Goal: Task Accomplishment & Management: Use online tool/utility

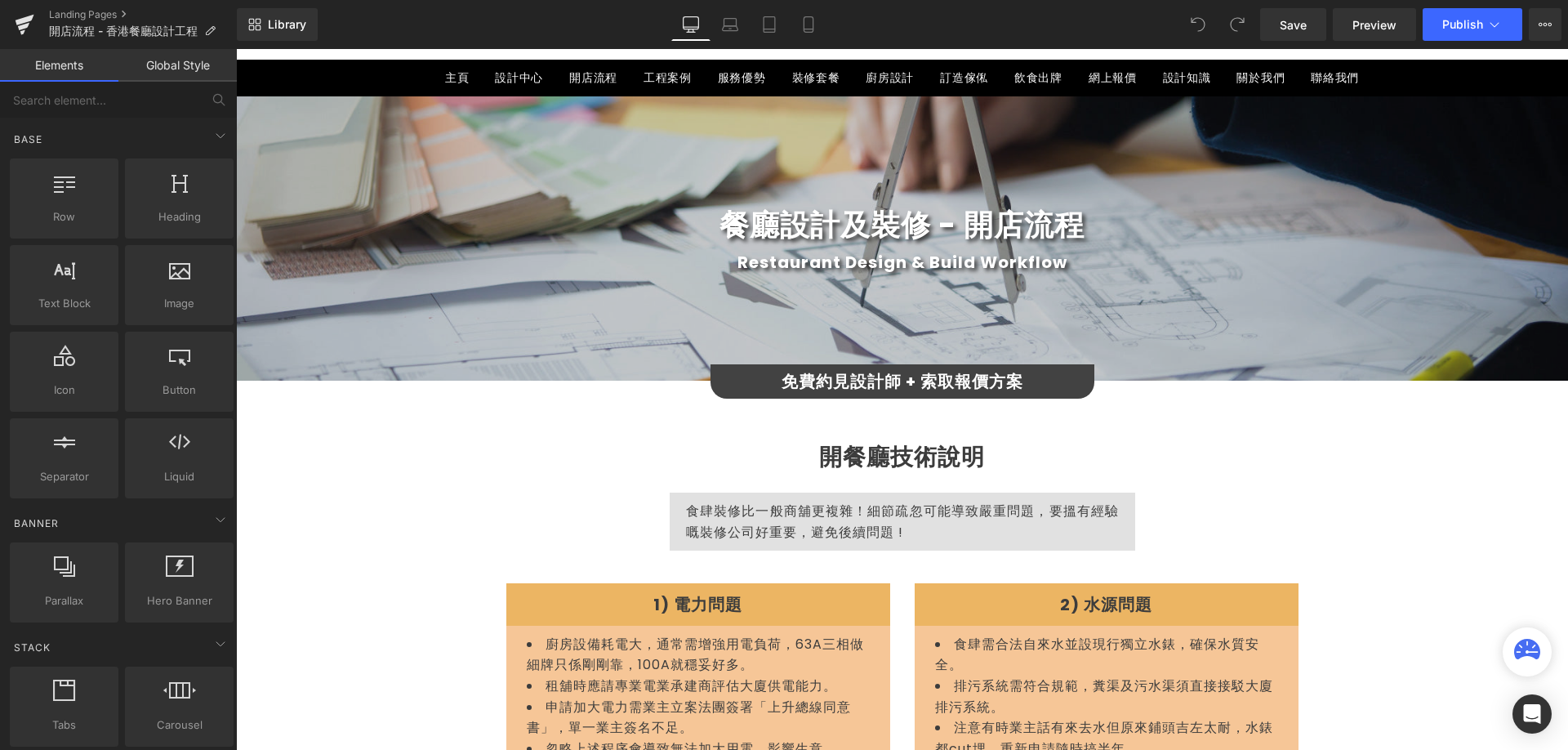
scroll to position [164, 0]
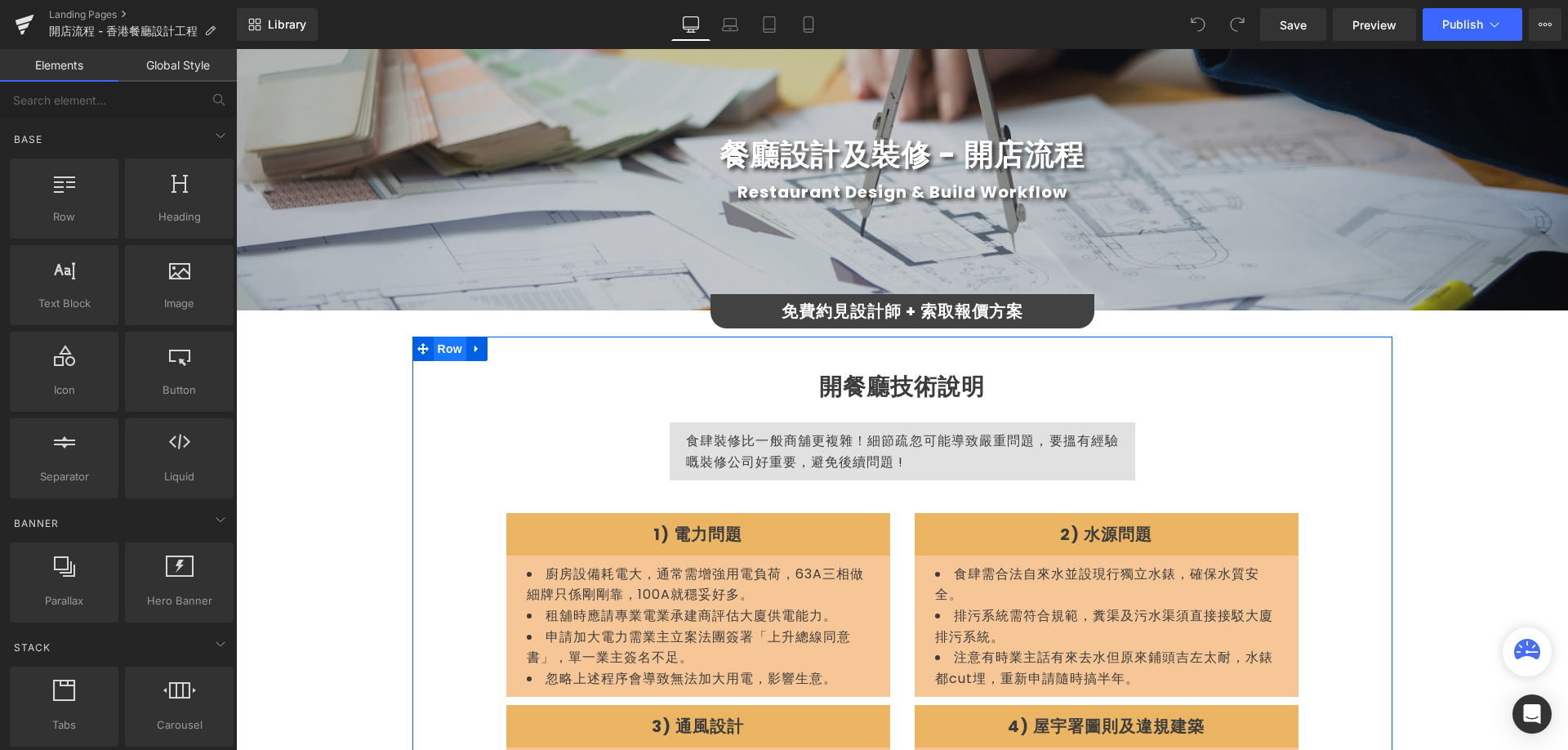
click at [440, 355] on span "Row" at bounding box center [450, 349] width 32 height 25
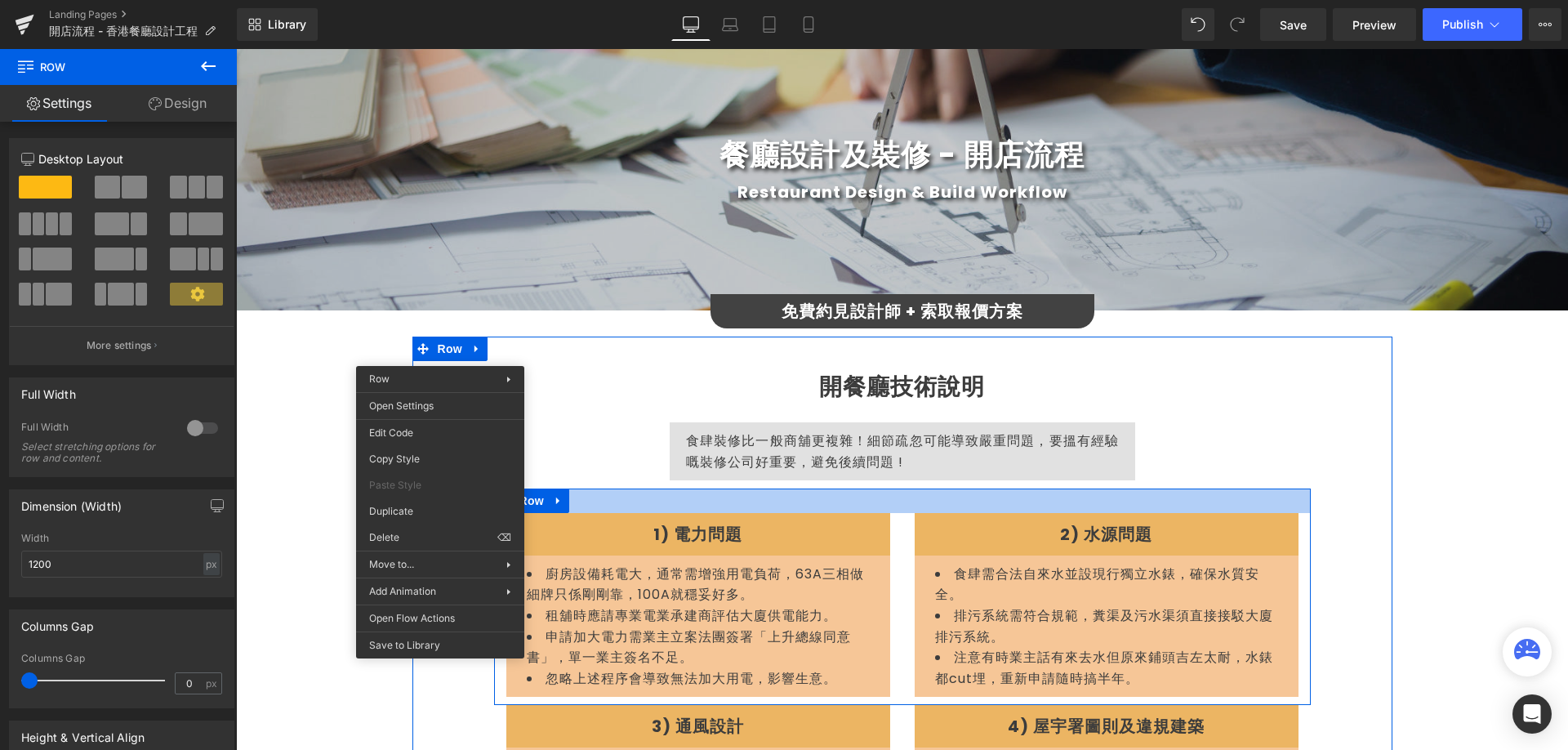
scroll to position [408, 0]
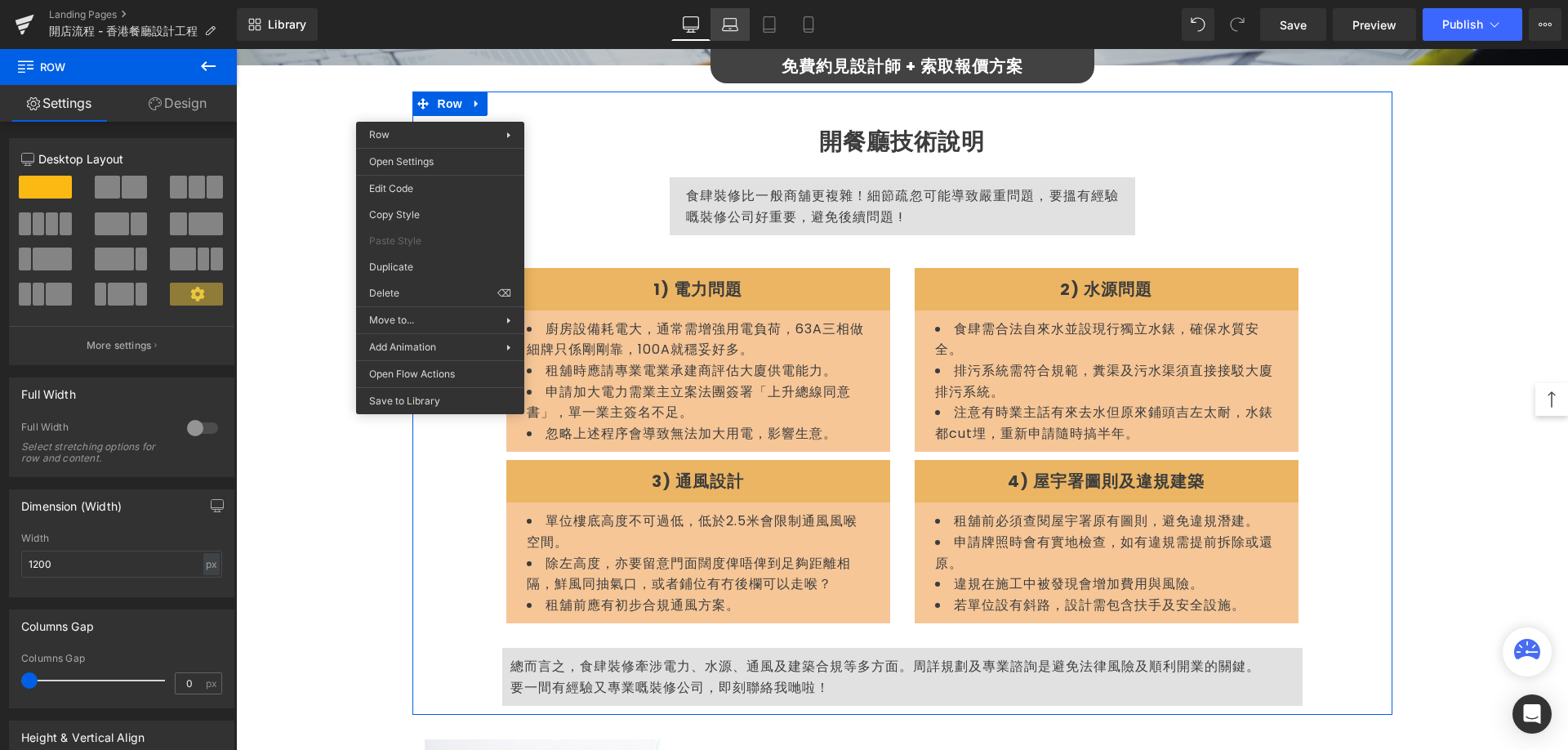
click at [722, 32] on link "Laptop" at bounding box center [730, 25] width 39 height 32
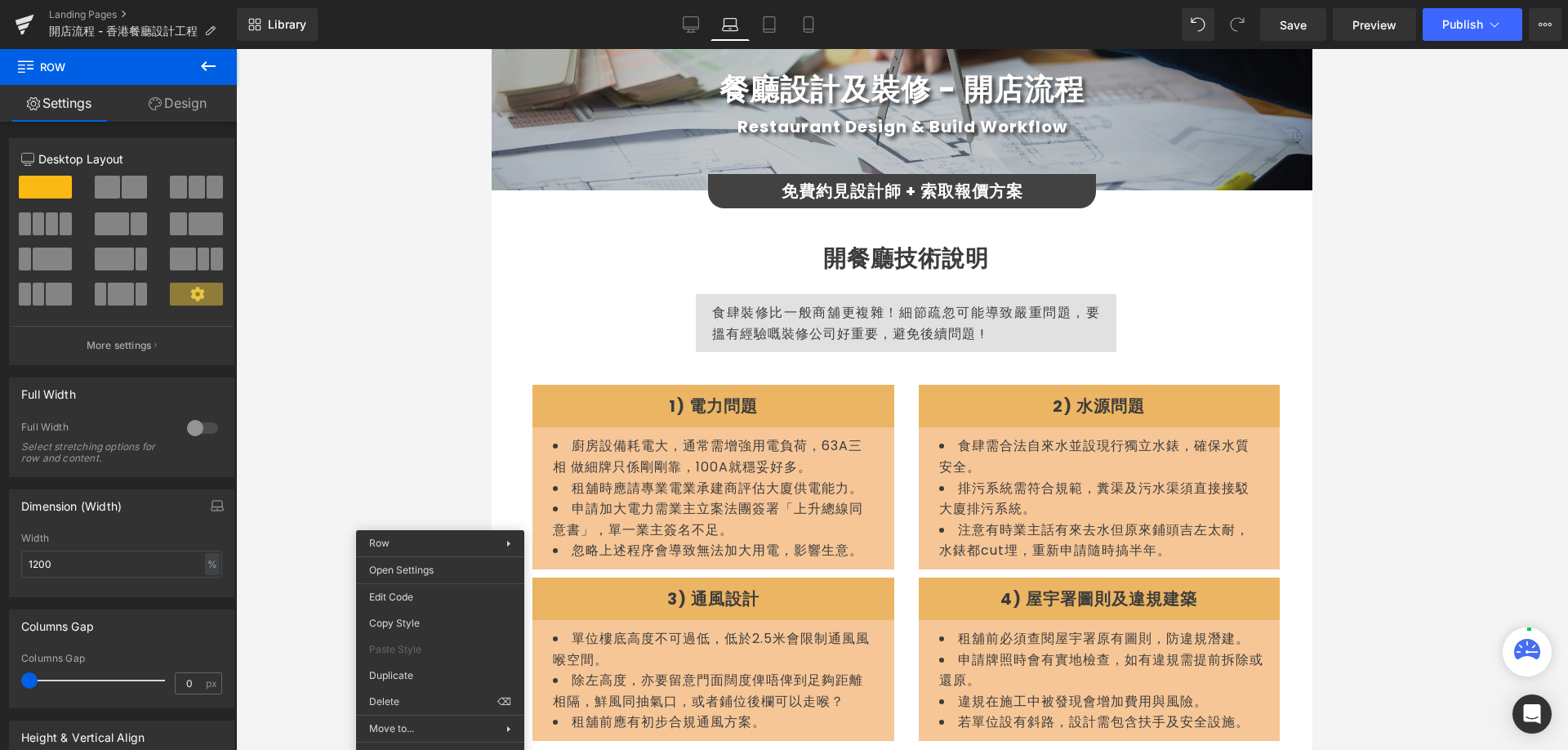
scroll to position [326, 0]
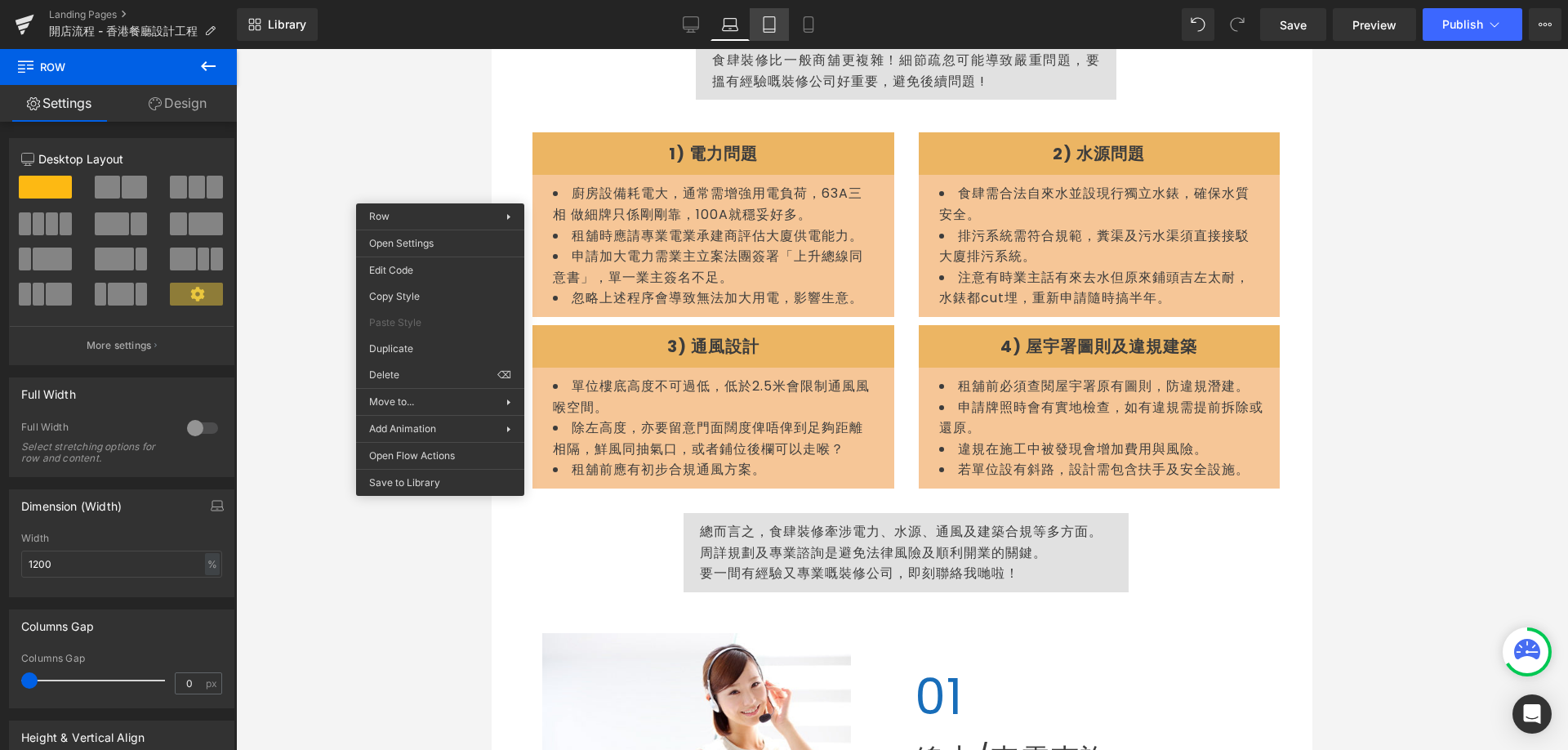
click at [782, 18] on link "Tablet" at bounding box center [769, 25] width 39 height 32
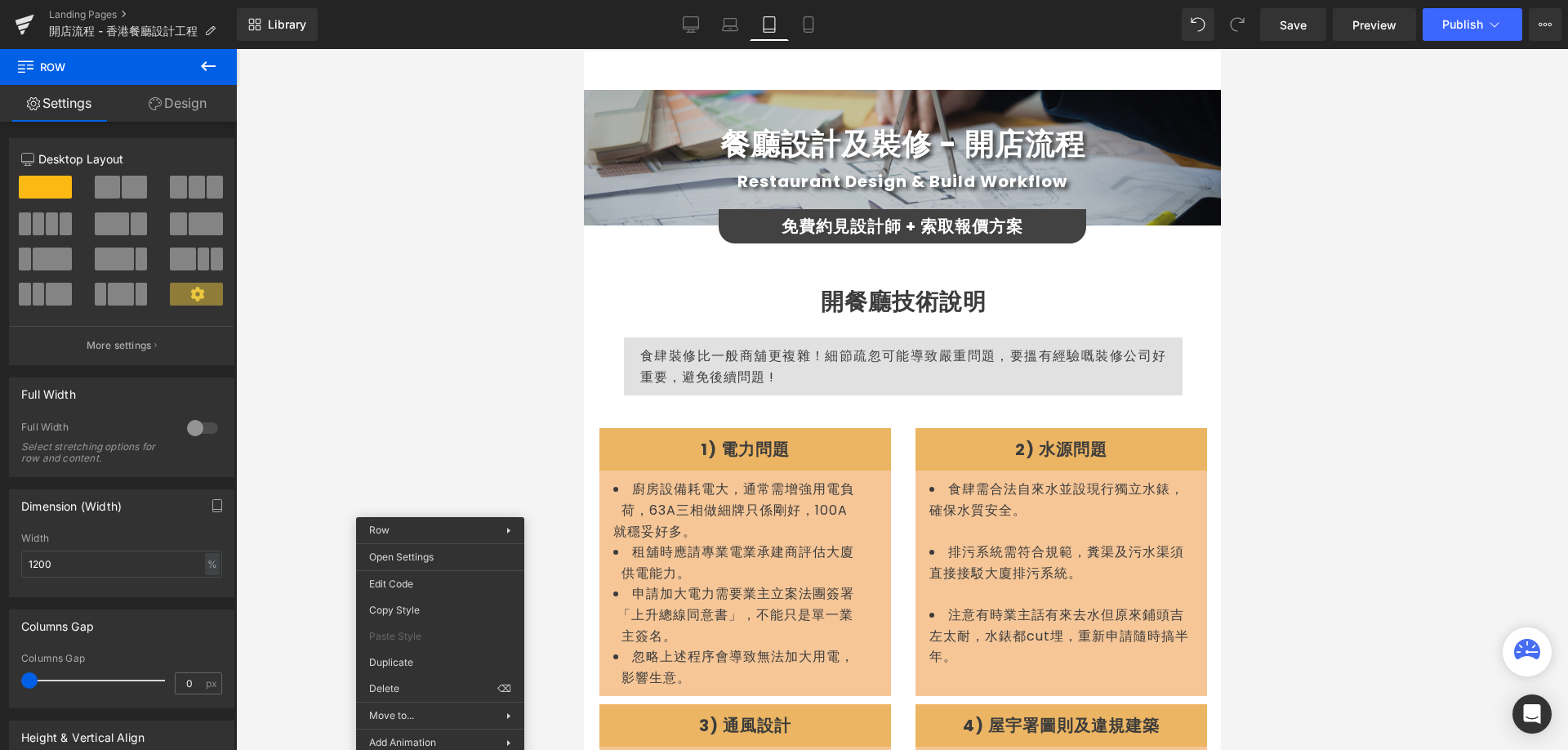
scroll to position [245, 0]
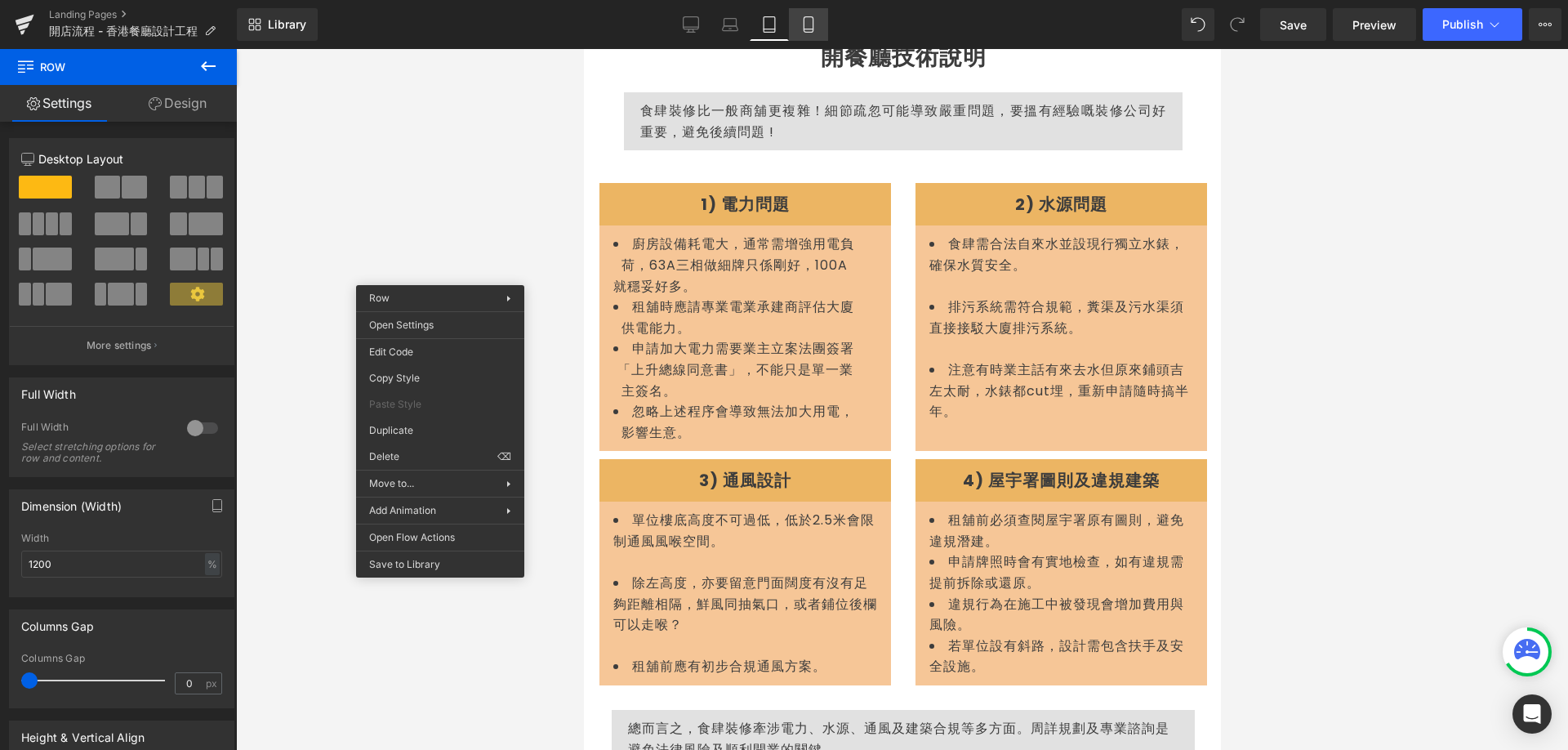
click at [818, 19] on link "Mobile" at bounding box center [808, 25] width 39 height 32
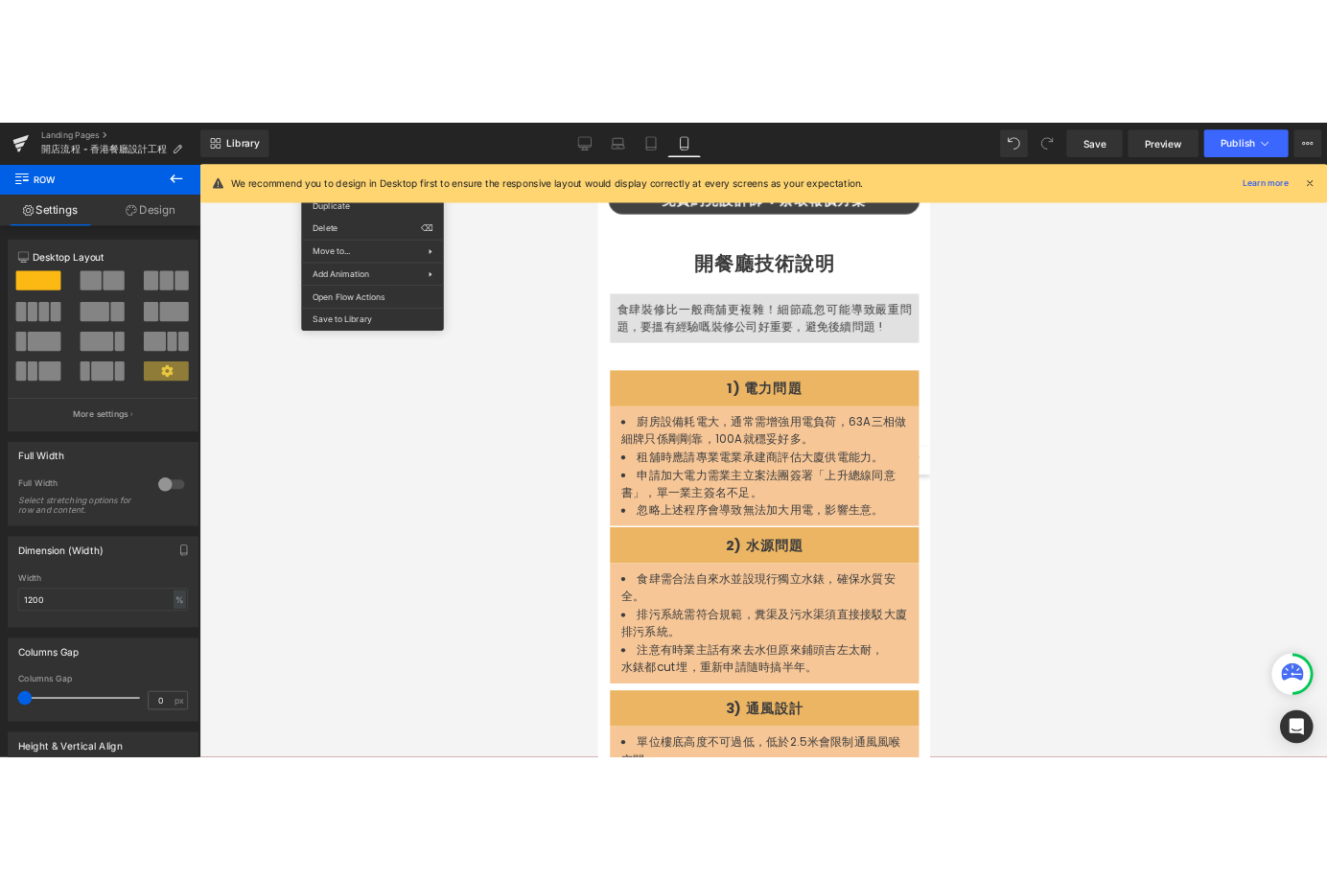
scroll to position [959, 0]
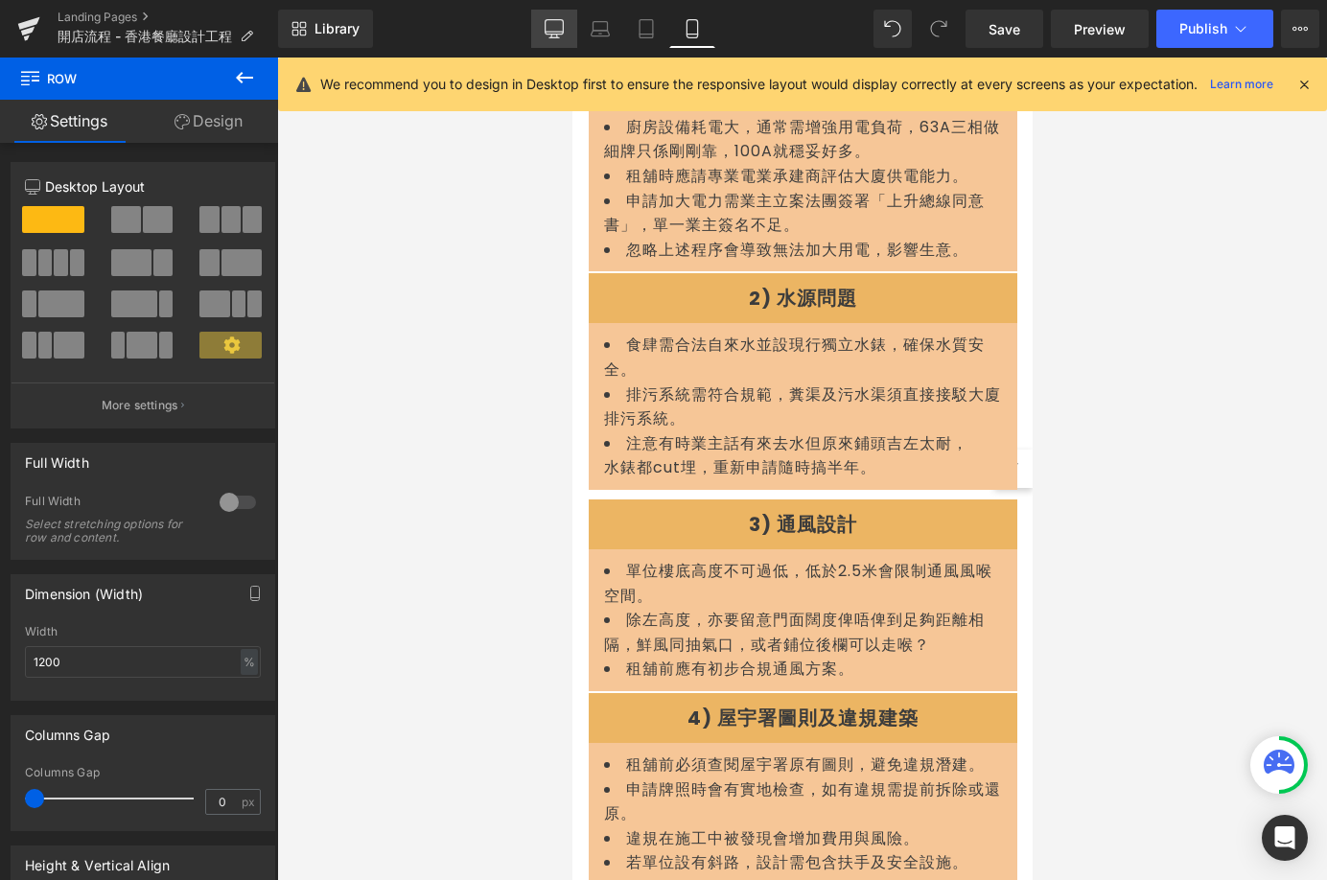
click at [560, 32] on icon at bounding box center [554, 28] width 19 height 19
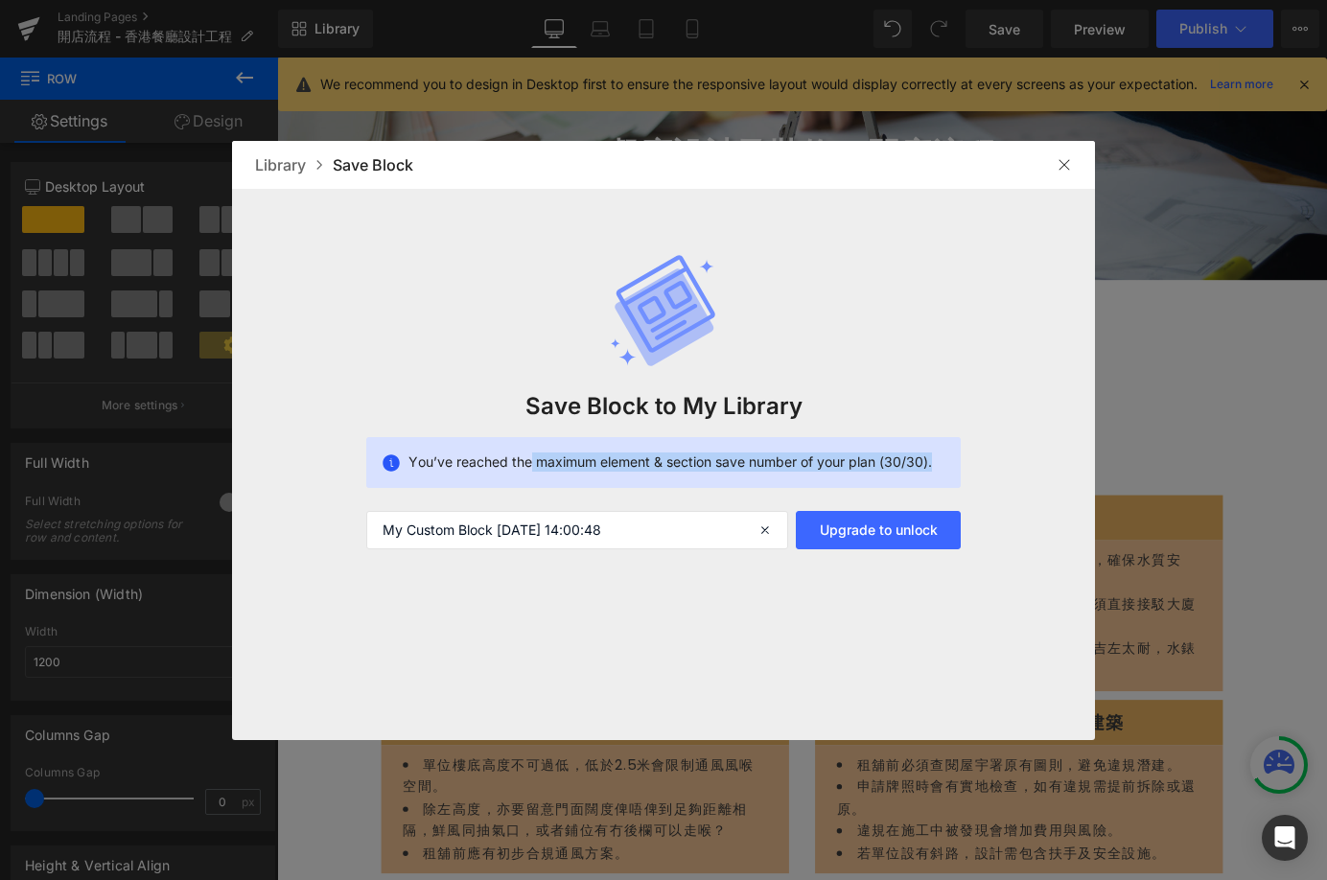
drag, startPoint x: 524, startPoint y: 461, endPoint x: 931, endPoint y: 450, distance: 406.7
click at [931, 450] on div "You’ve reached the maximum element & section save number of your plan (30/30)." at bounding box center [663, 462] width 594 height 51
click at [918, 427] on div at bounding box center [918, 427] width 0 height 0
click at [932, 469] on span "You’ve reached the maximum element & section save number of your plan (30/30)." at bounding box center [669, 462] width 523 height 19
drag, startPoint x: 1063, startPoint y: 166, endPoint x: 868, endPoint y: 119, distance: 201.1
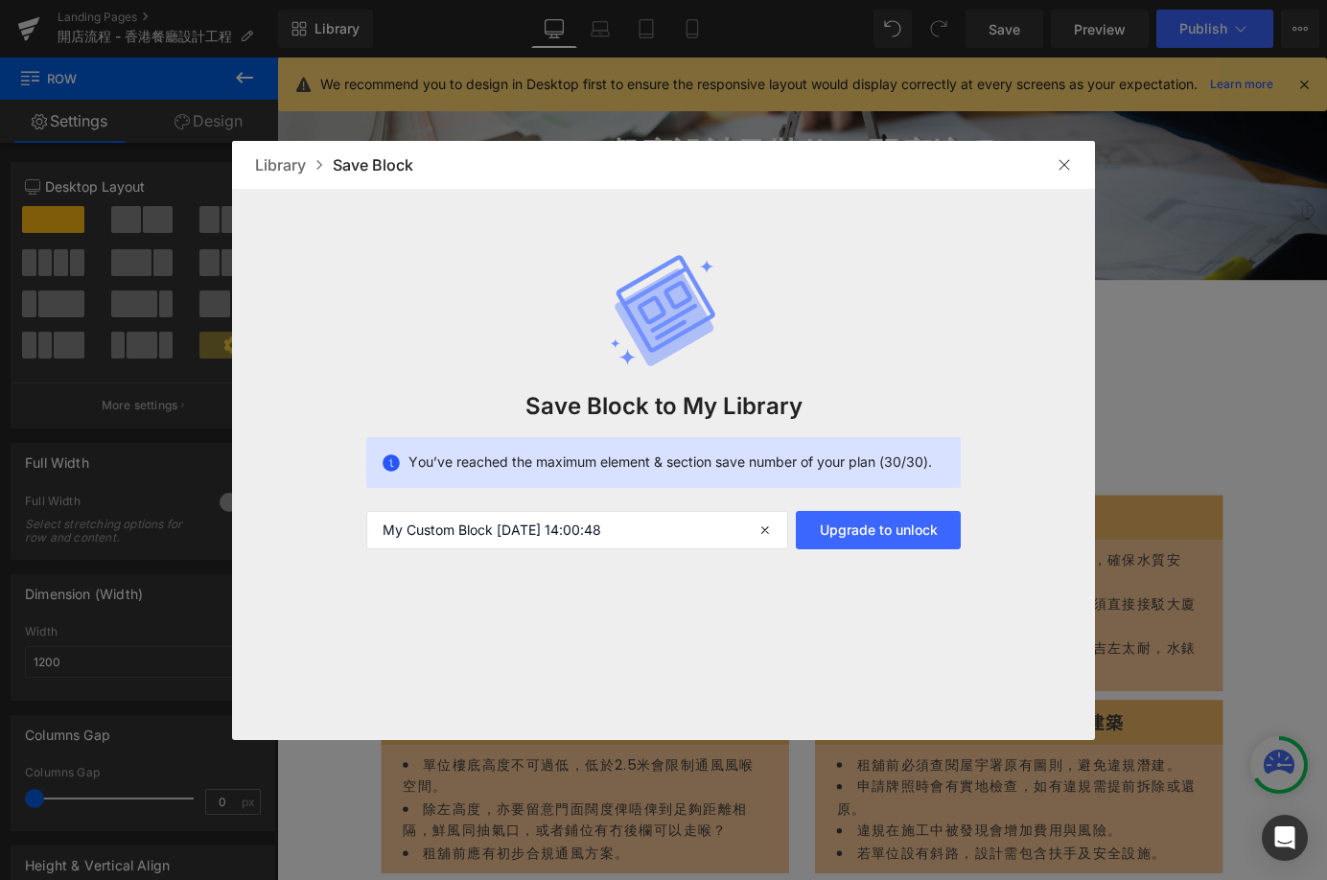
click at [1063, 166] on img at bounding box center [1064, 164] width 15 height 15
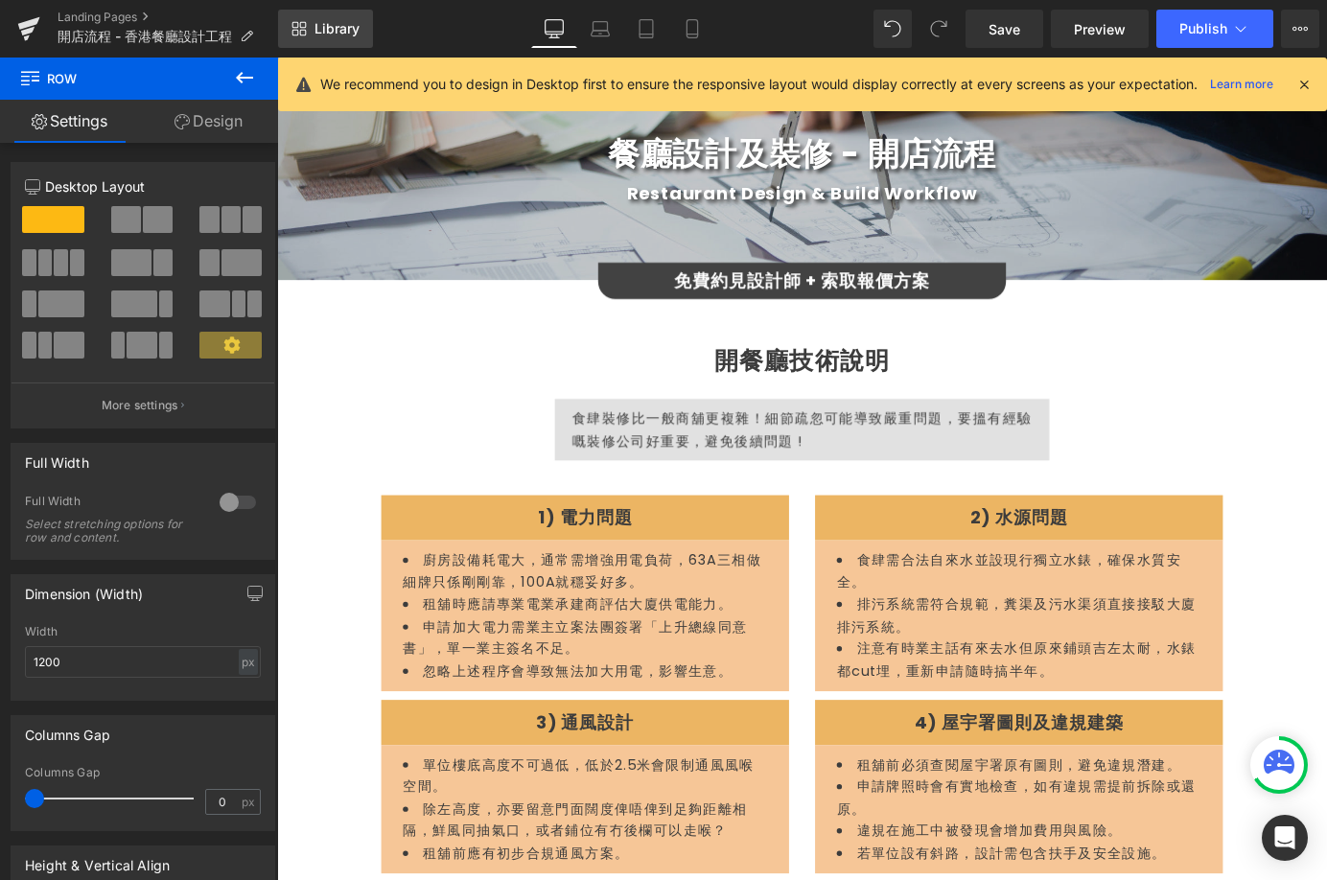
click at [350, 34] on span "Library" at bounding box center [336, 28] width 45 height 17
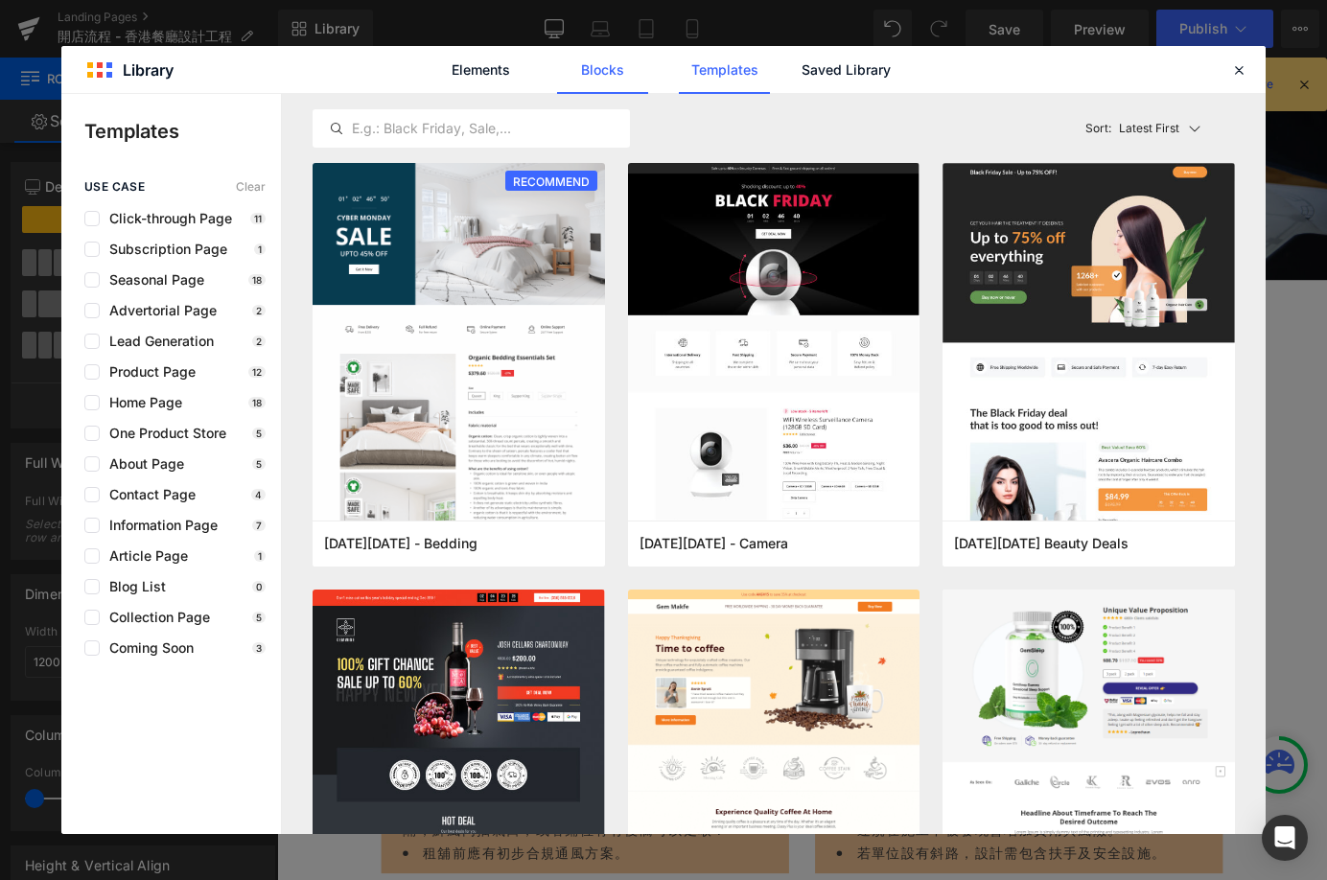
click at [610, 68] on link "Blocks" at bounding box center [602, 70] width 91 height 48
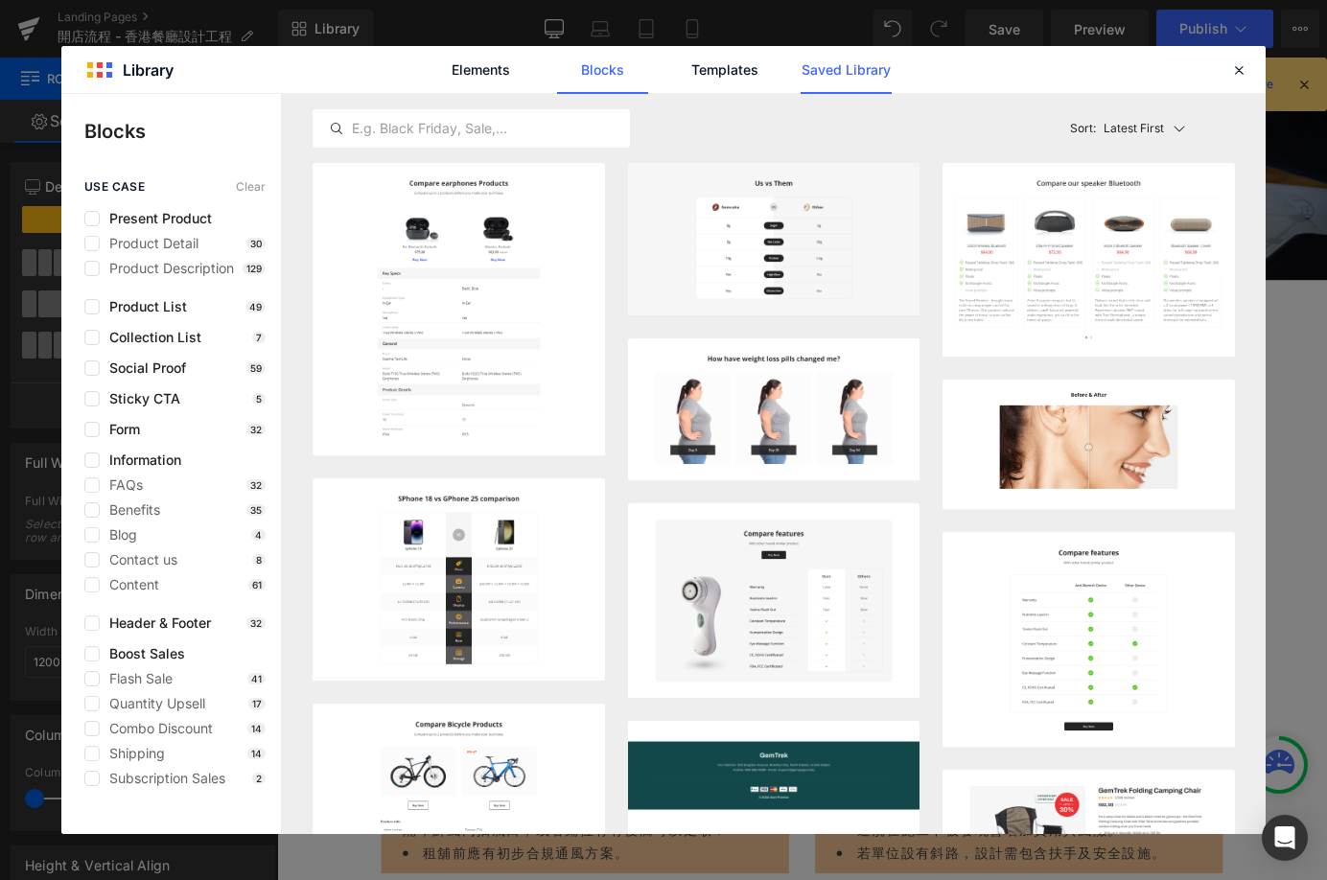
drag, startPoint x: 823, startPoint y: 47, endPoint x: 841, endPoint y: 82, distance: 39.9
click at [841, 82] on link "Saved Library" at bounding box center [846, 70] width 91 height 48
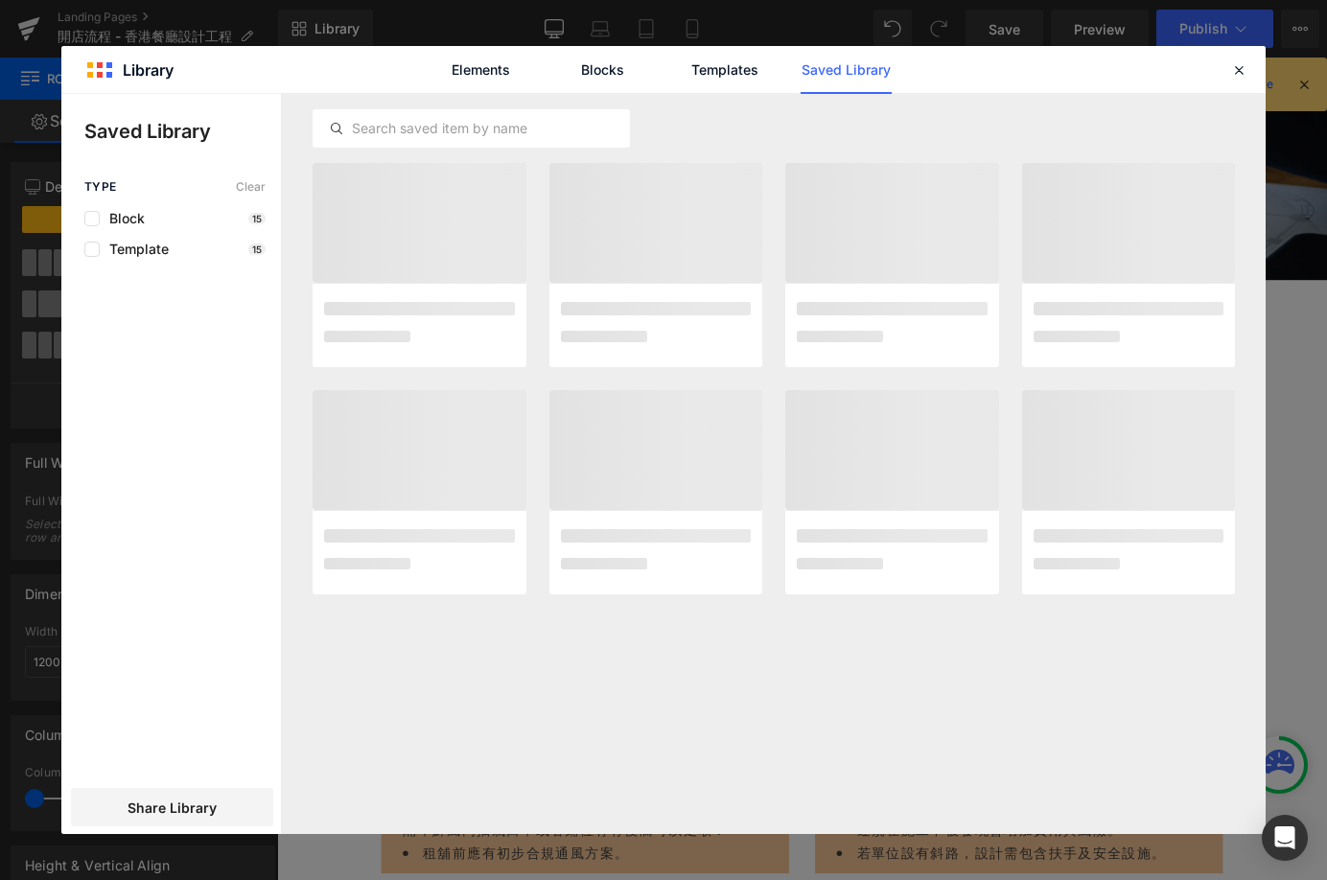
click at [841, 82] on link "Saved Library" at bounding box center [846, 70] width 91 height 48
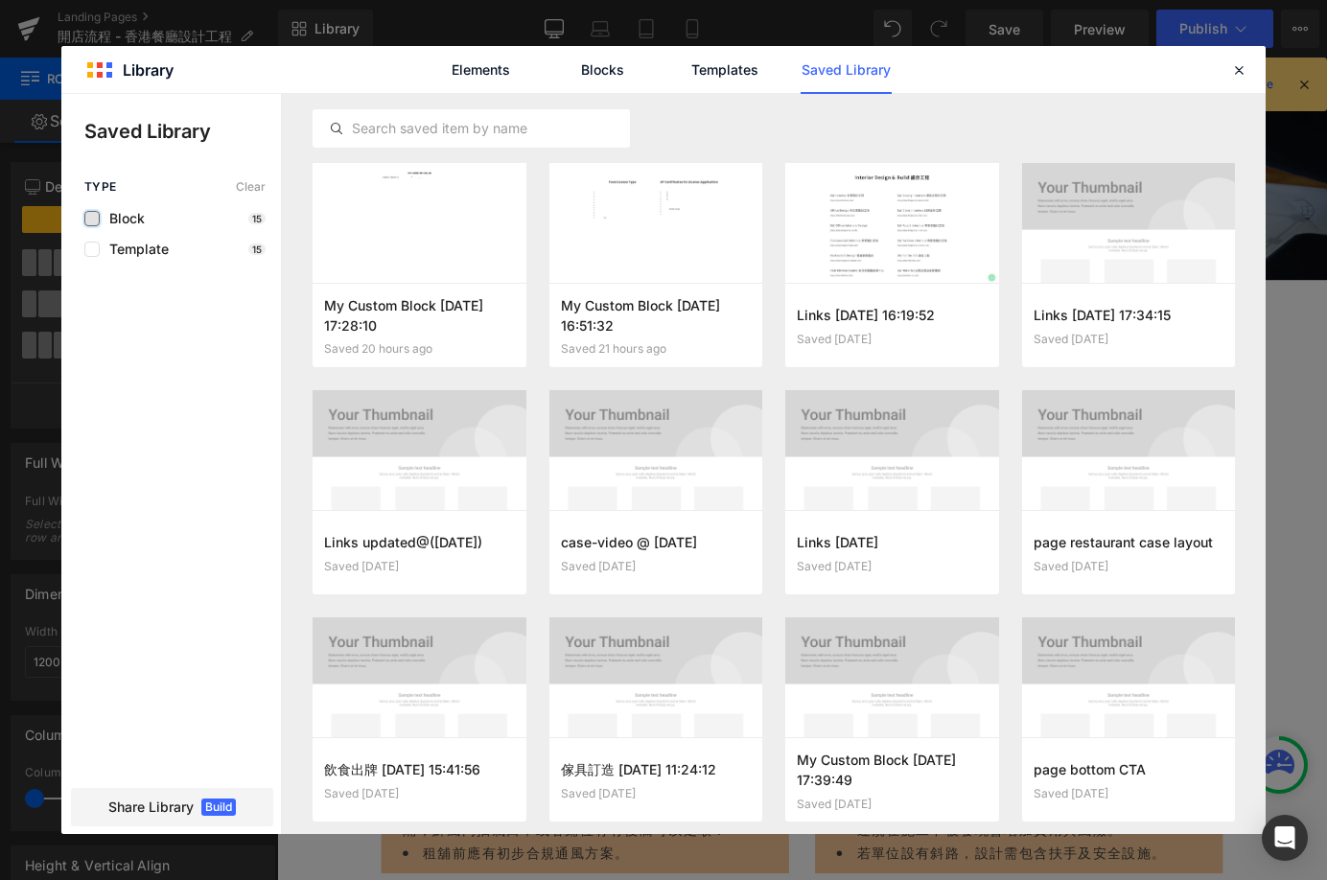
click at [96, 220] on label at bounding box center [91, 218] width 15 height 15
click at [92, 219] on input "checkbox" at bounding box center [92, 219] width 0 height 0
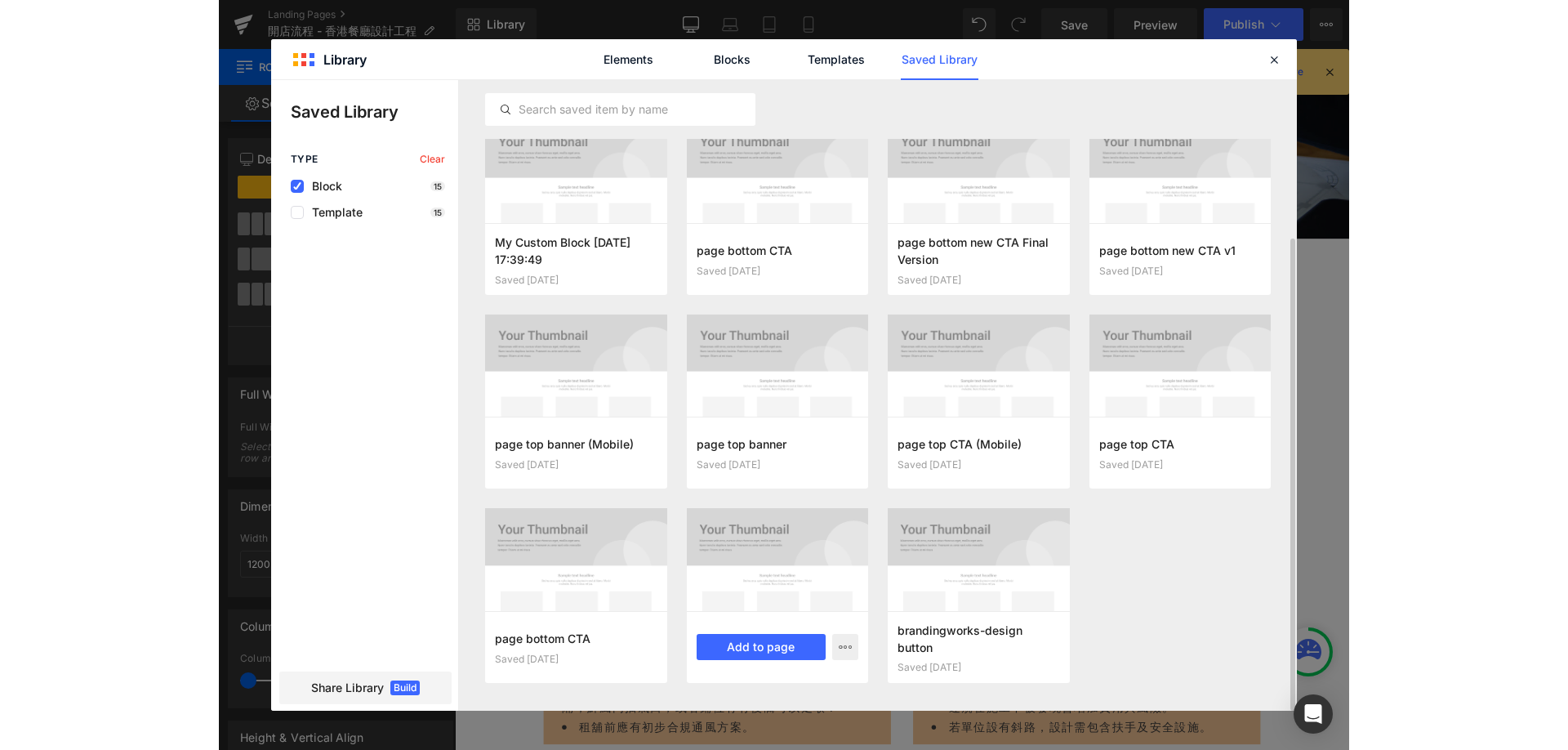
scroll to position [208, 0]
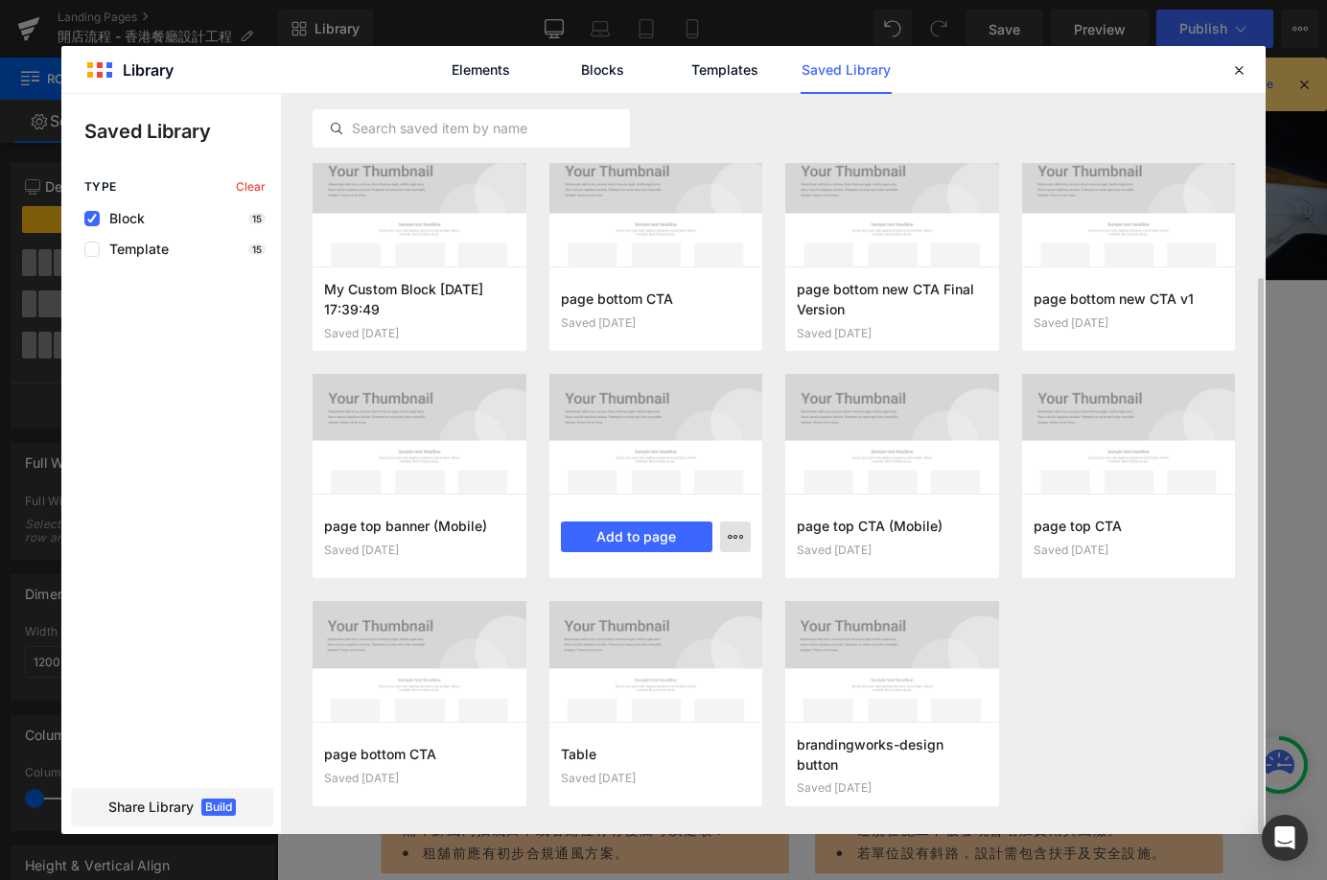
click at [742, 544] on icon "button" at bounding box center [735, 536] width 15 height 15
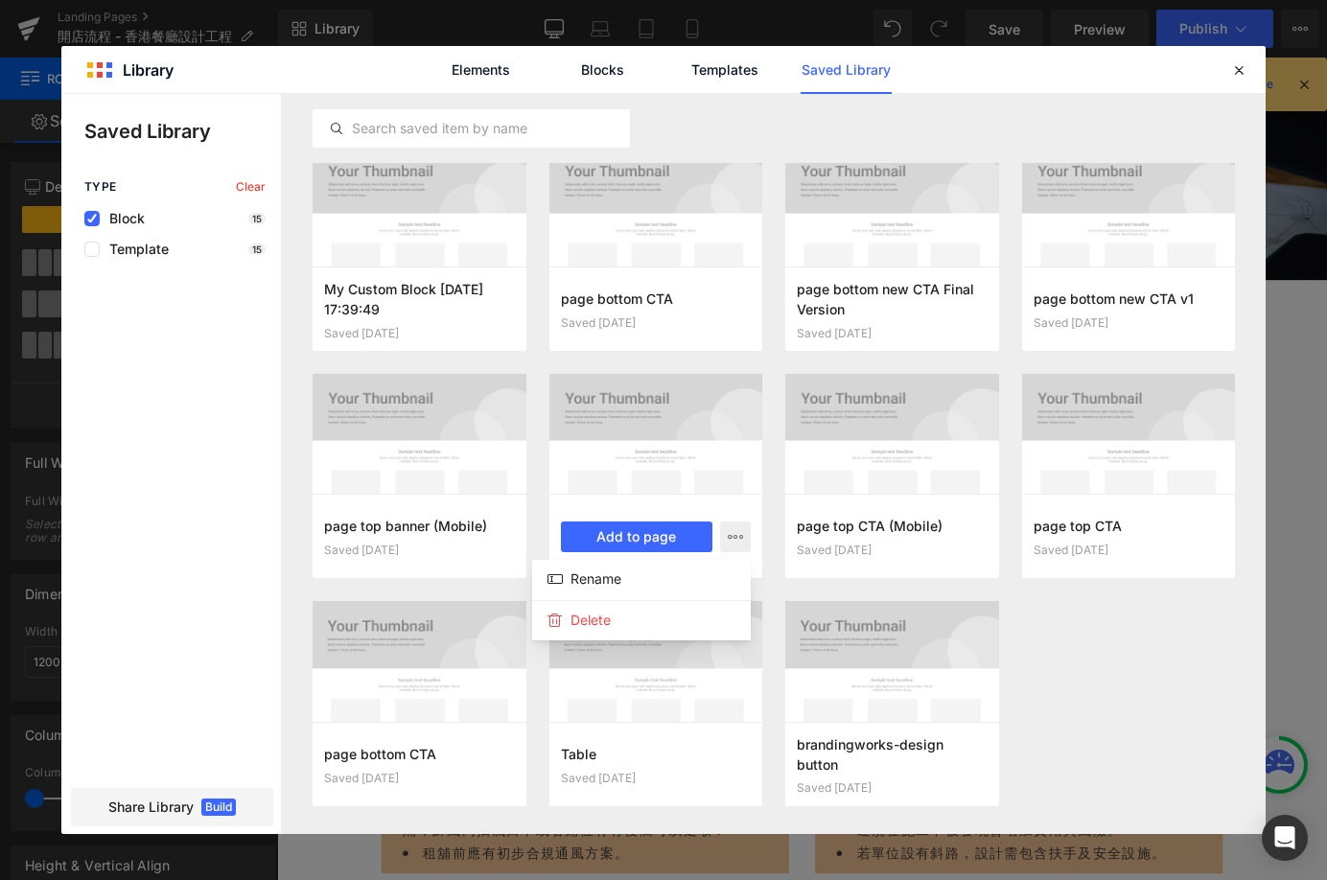
click at [1131, 708] on div at bounding box center [663, 464] width 1204 height 740
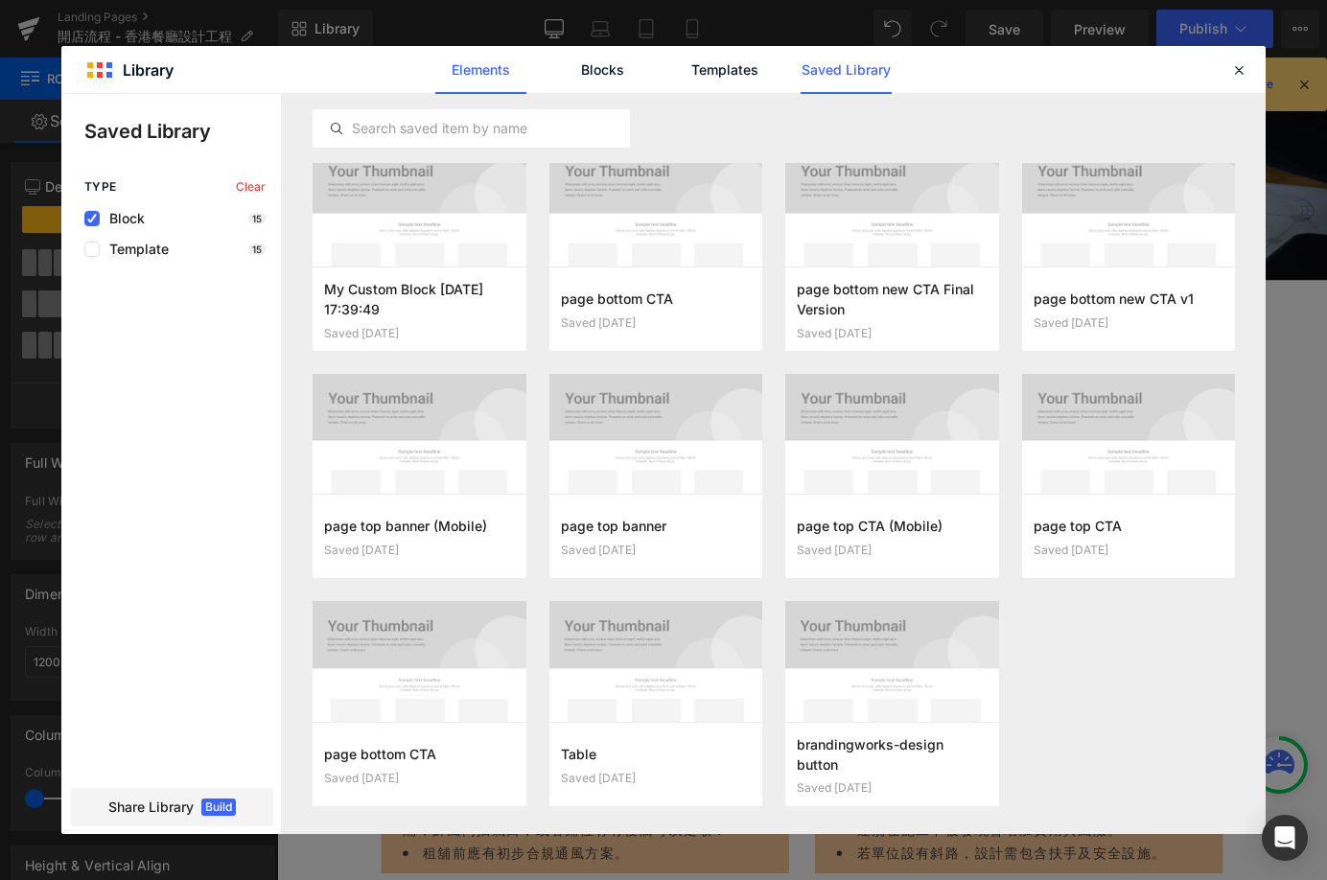
click at [517, 55] on link "Elements" at bounding box center [480, 70] width 91 height 48
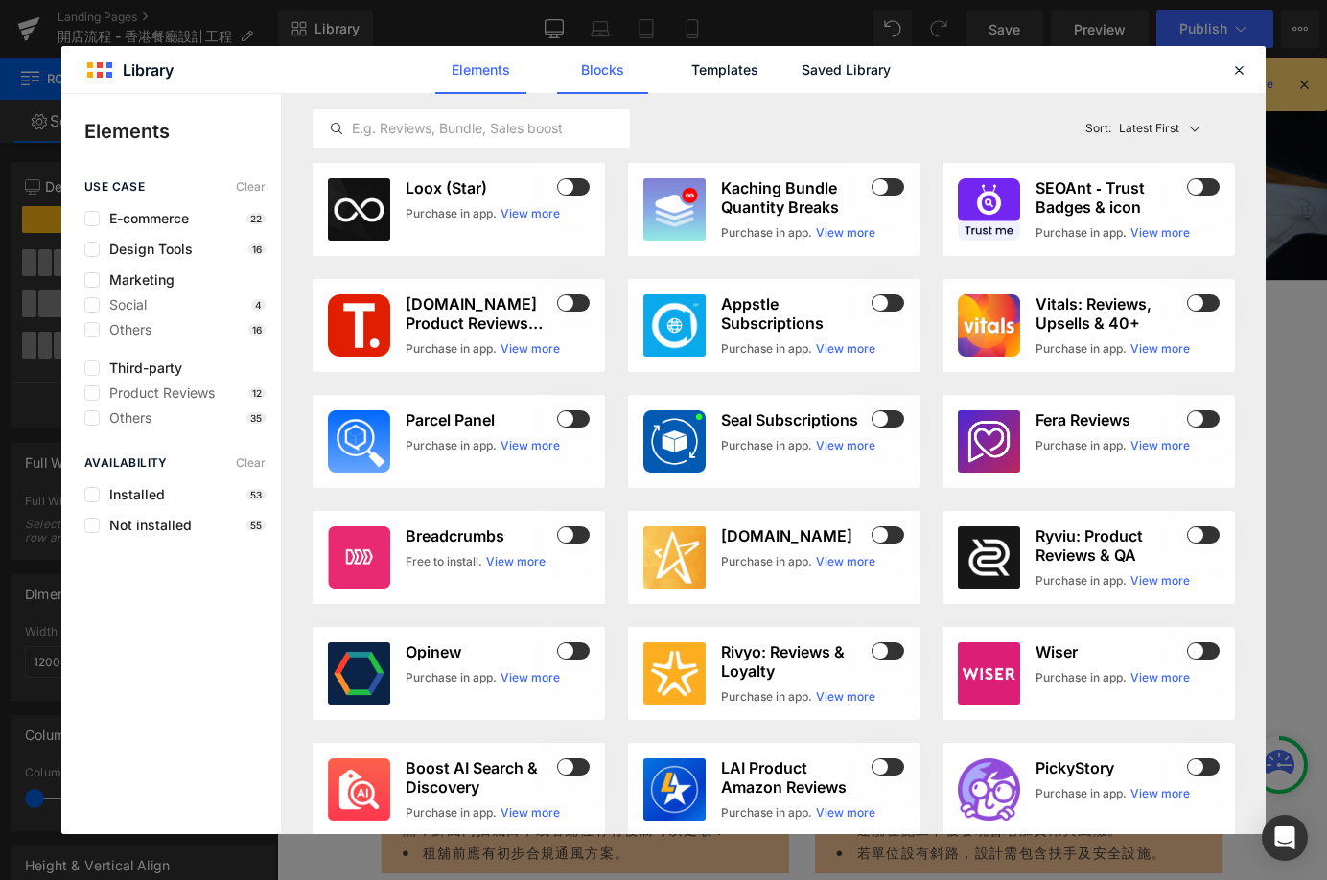
click at [566, 83] on link "Blocks" at bounding box center [602, 70] width 91 height 48
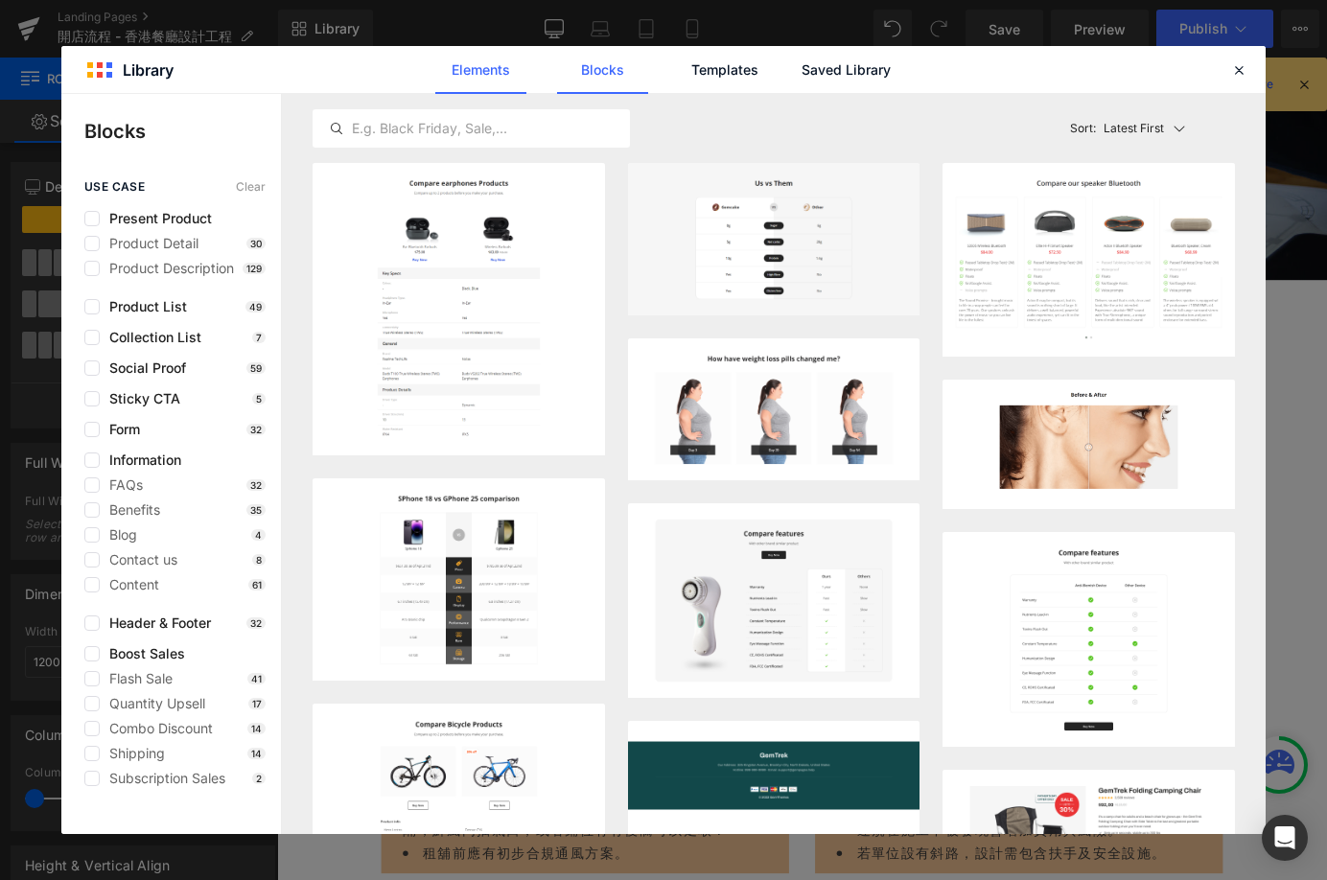
click at [494, 77] on link "Elements" at bounding box center [480, 70] width 91 height 48
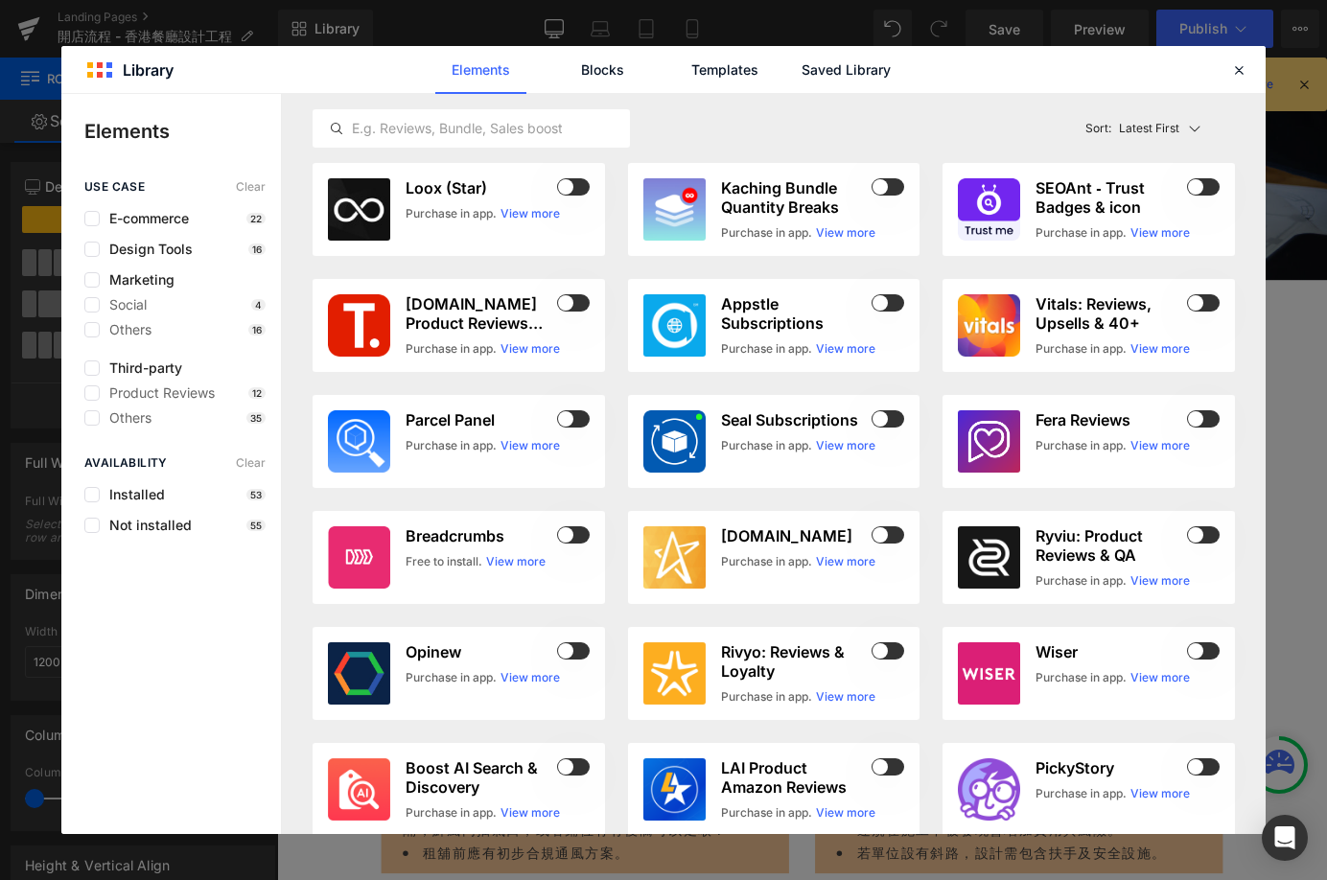
click at [654, 69] on div "Elements Blocks Templates Saved Library" at bounding box center [663, 70] width 487 height 48
click at [590, 72] on link "Blocks" at bounding box center [602, 70] width 91 height 48
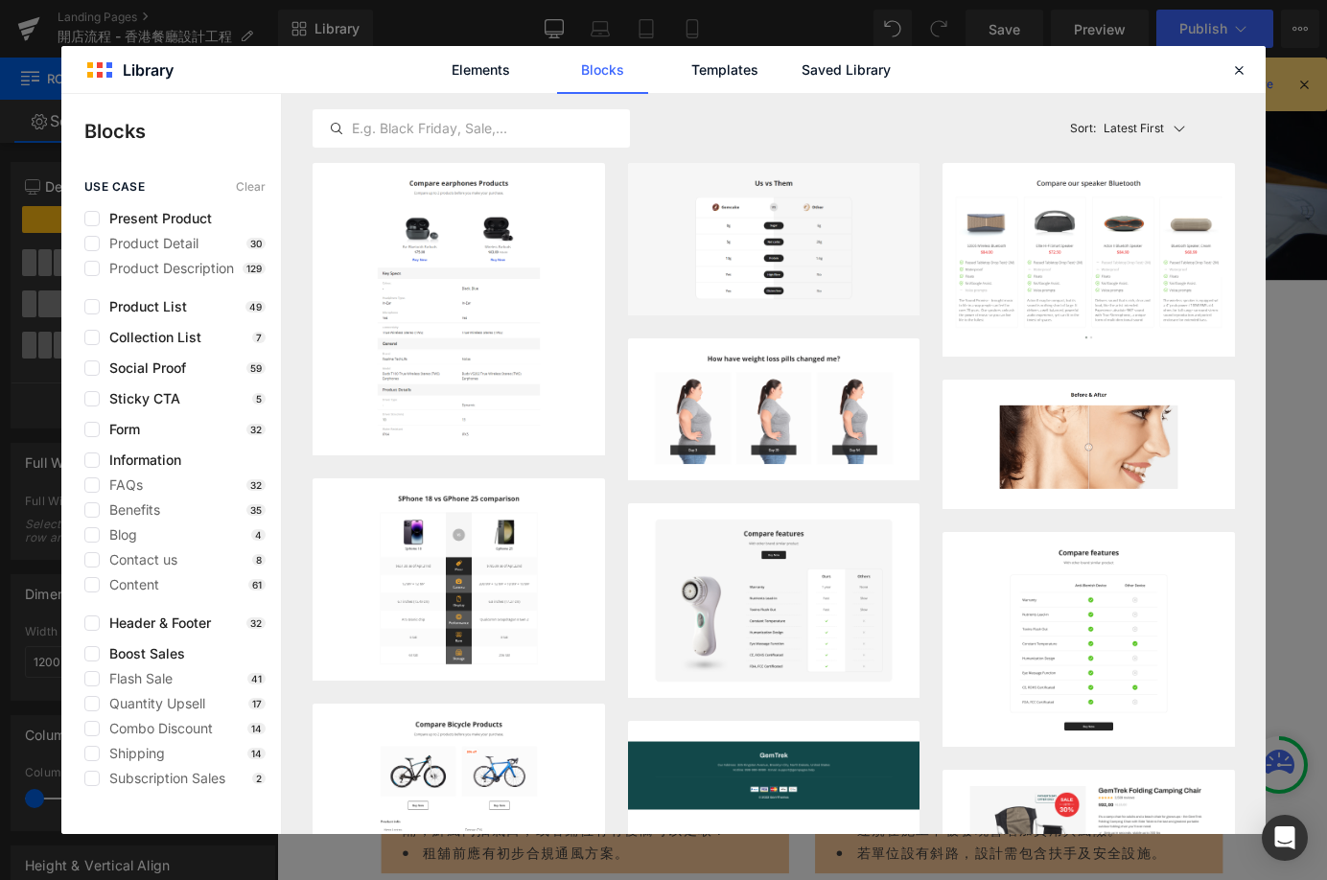
click at [1237, 82] on div "Elements Blocks Templates Saved Library" at bounding box center [663, 69] width 1204 height 47
click at [1225, 69] on div "Elements Blocks Templates Saved Library" at bounding box center [663, 69] width 1204 height 47
click at [1234, 75] on icon at bounding box center [1238, 69] width 17 height 17
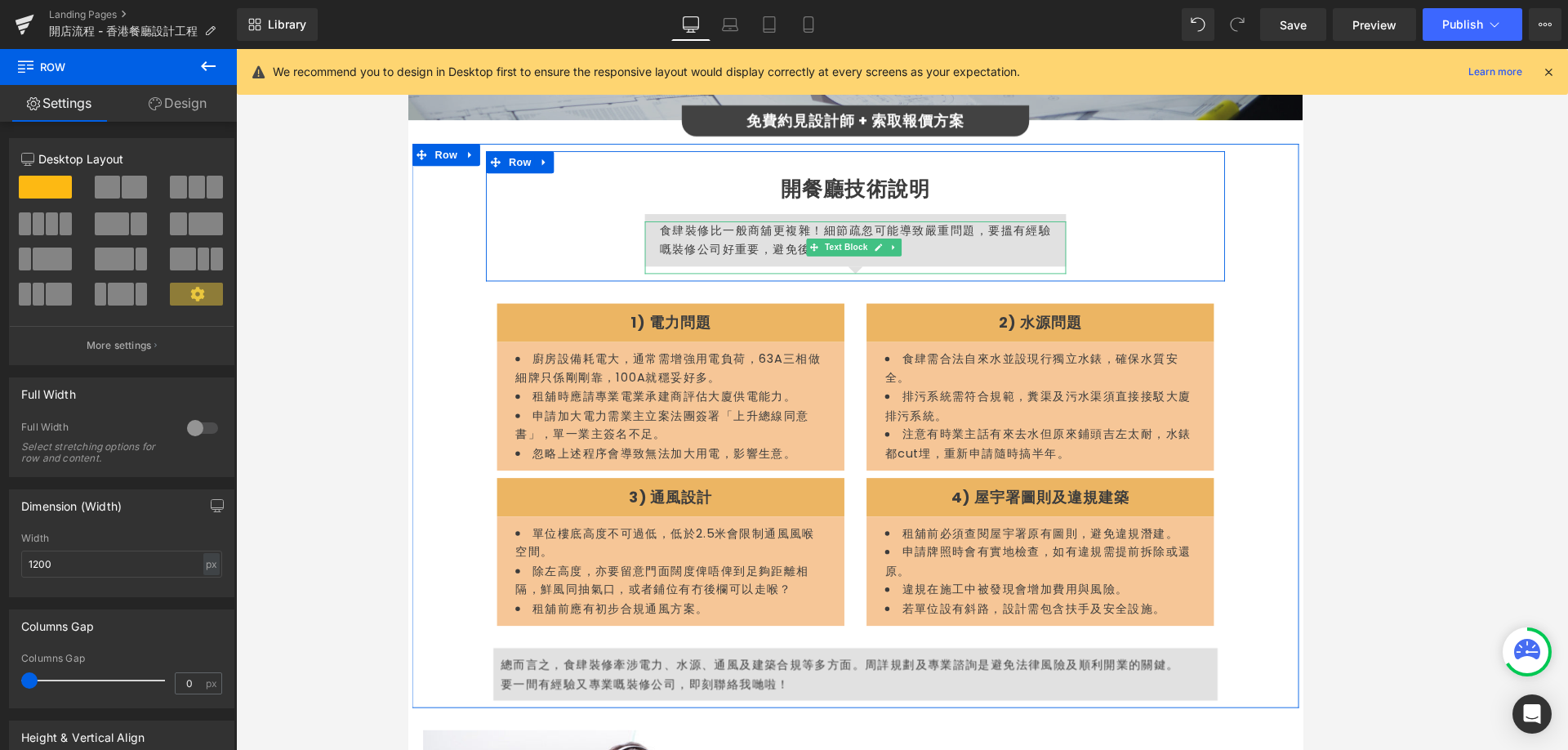
scroll to position [305, 0]
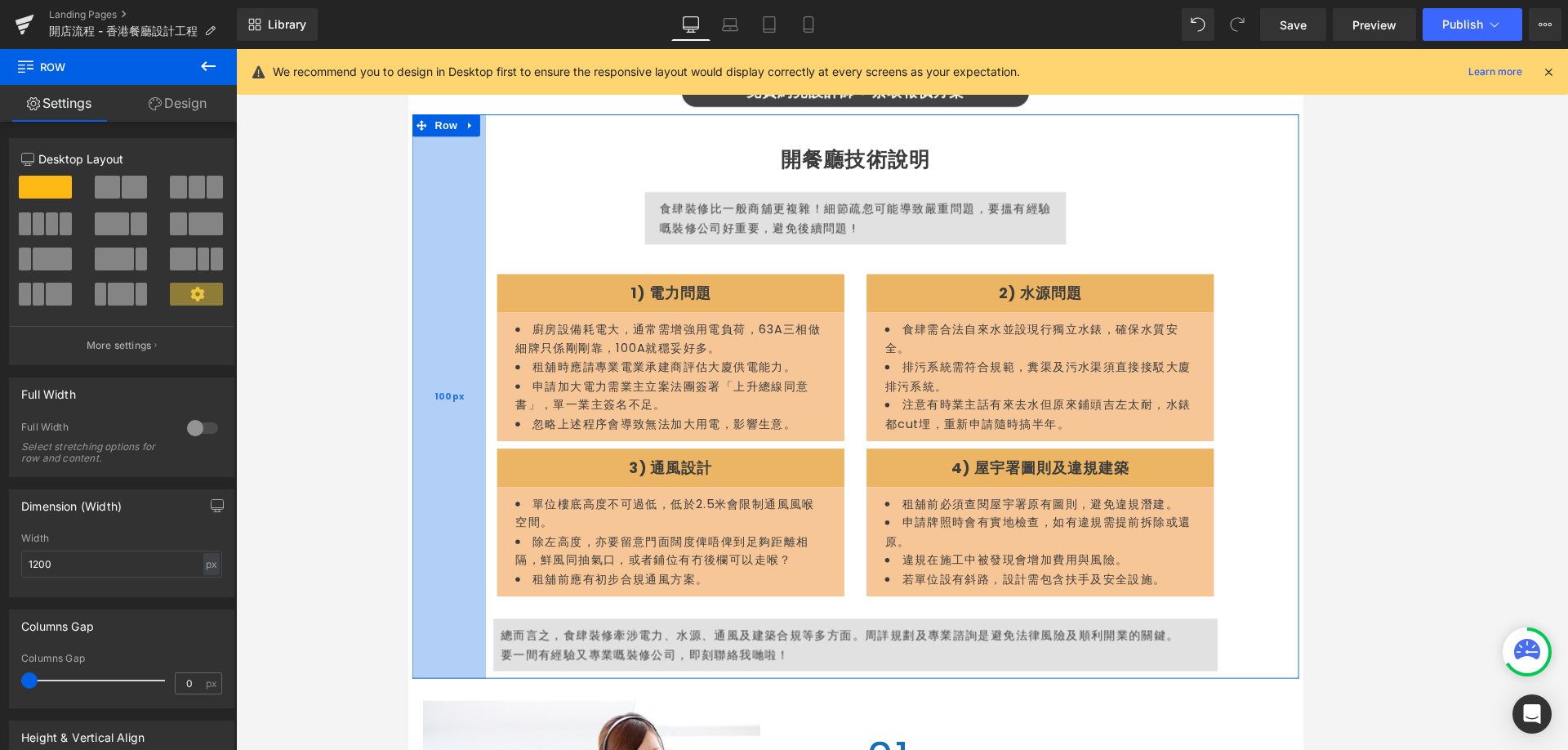
click at [428, 356] on div "100px" at bounding box center [452, 434] width 82 height 624
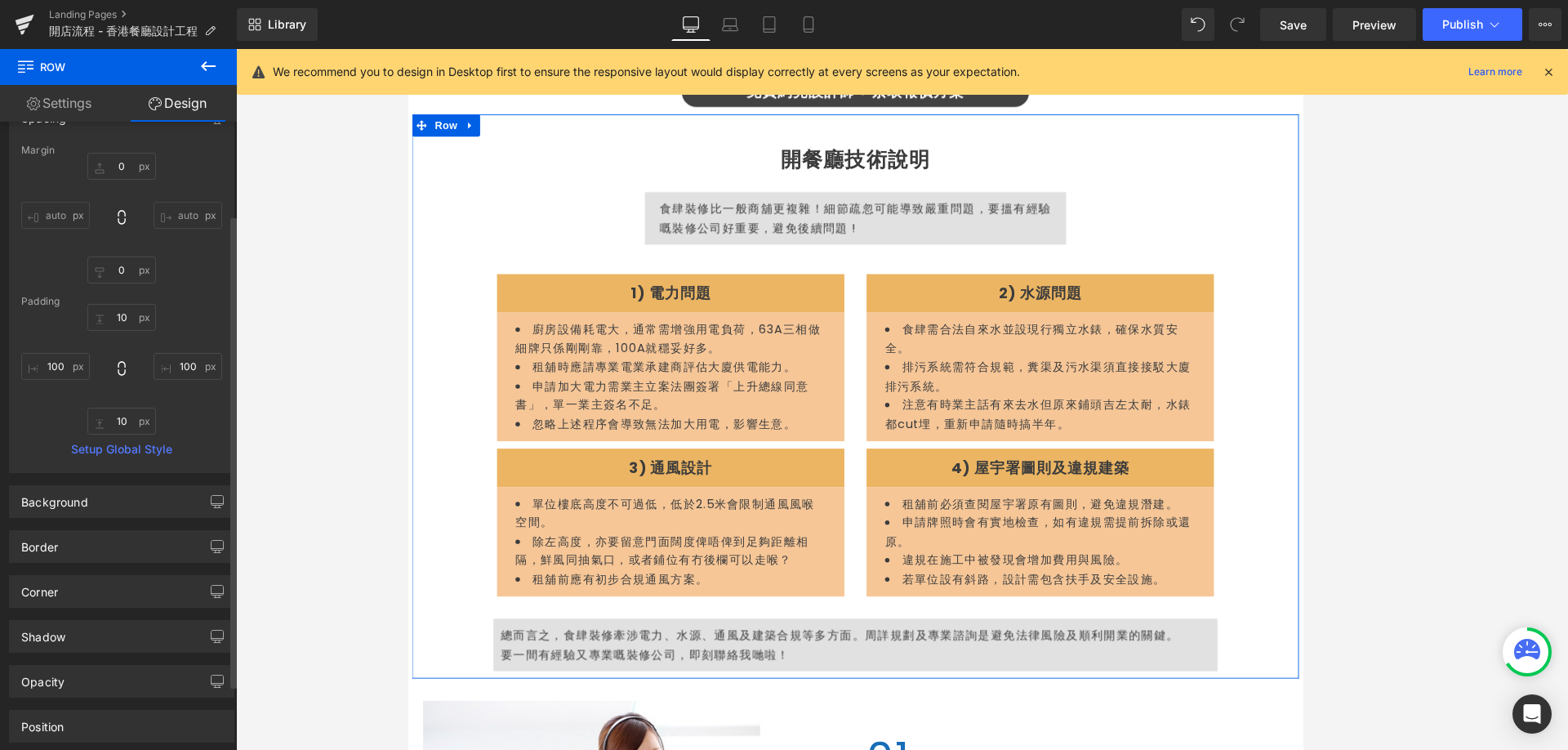
scroll to position [210, 0]
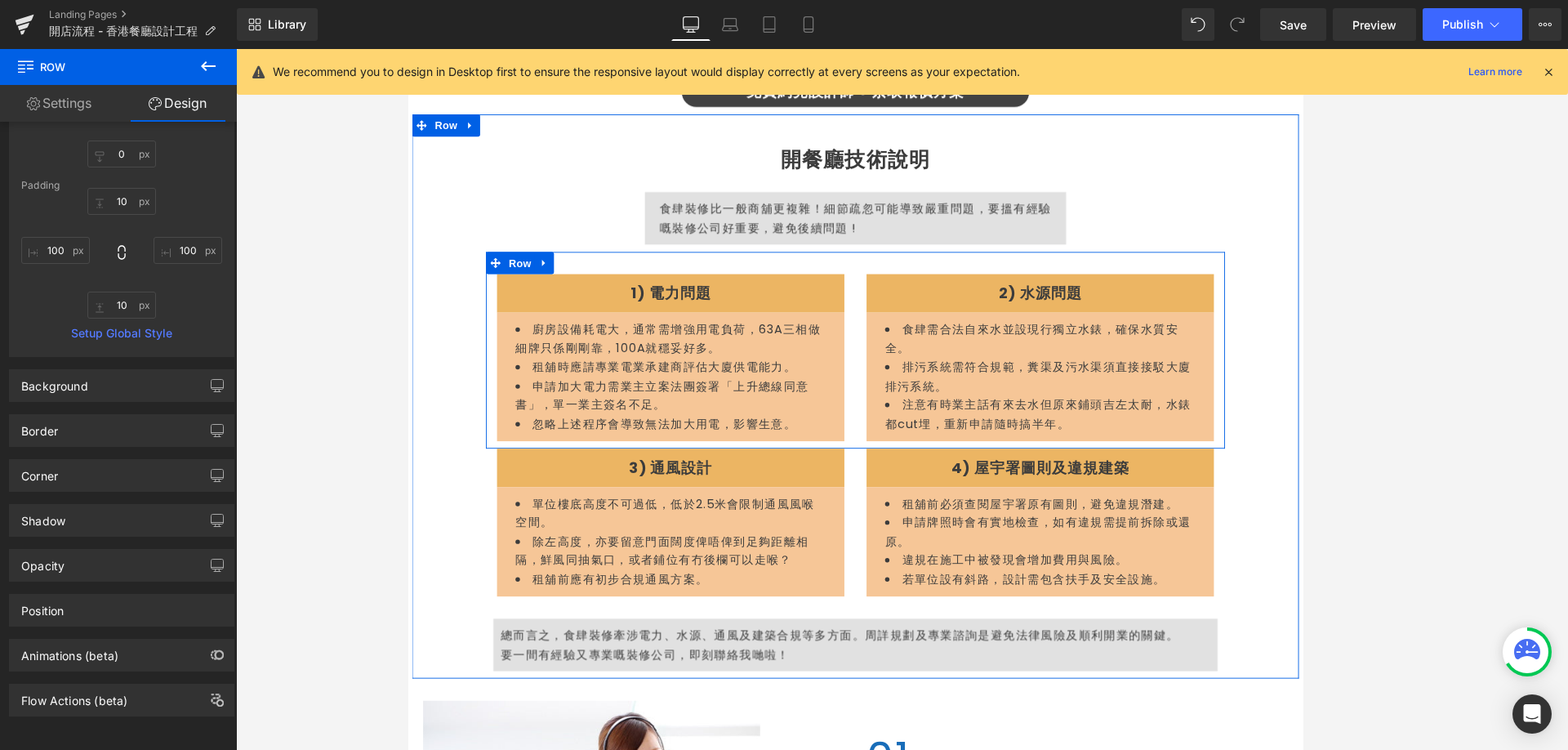
click at [872, 438] on div "廚房設備耗電大，通常需增強用電負荷，63A三相做細牌只係剛剛靠，100A就穩妥好多。 租舖時應請專業電業承建商評估大廈供電能力。 申請加大電力需業主立案法團簽…" at bounding box center [697, 412] width 367 height 126
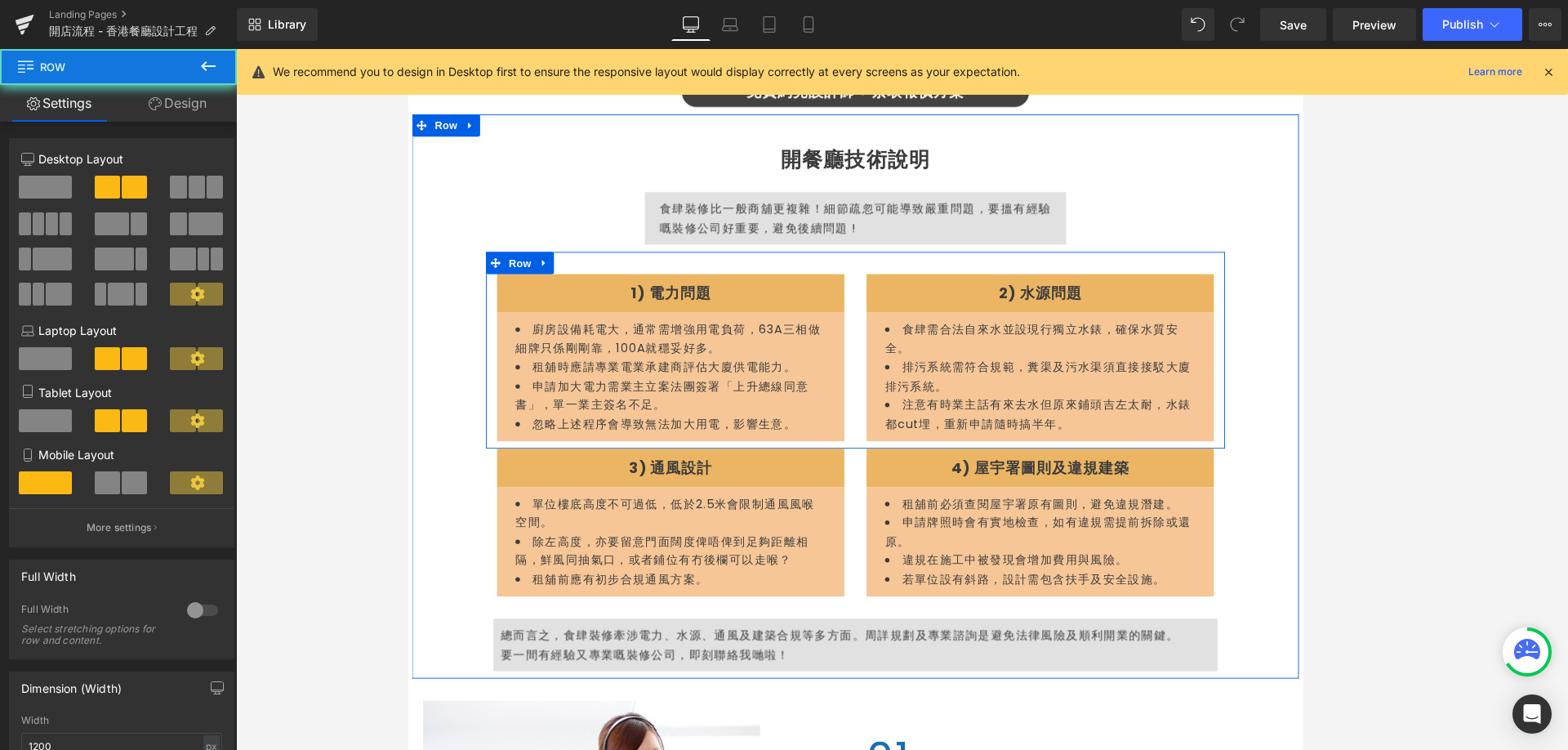
click at [893, 441] on div "1) 電力問題 Heading Row 廚房設備耗電大，通常需增強用電負荷，63A三相做細牌只係剛剛靠，100A就穩妥好多。 租舖時應請專業電業承建商評估大廈…" at bounding box center [697, 390] width 408 height 185
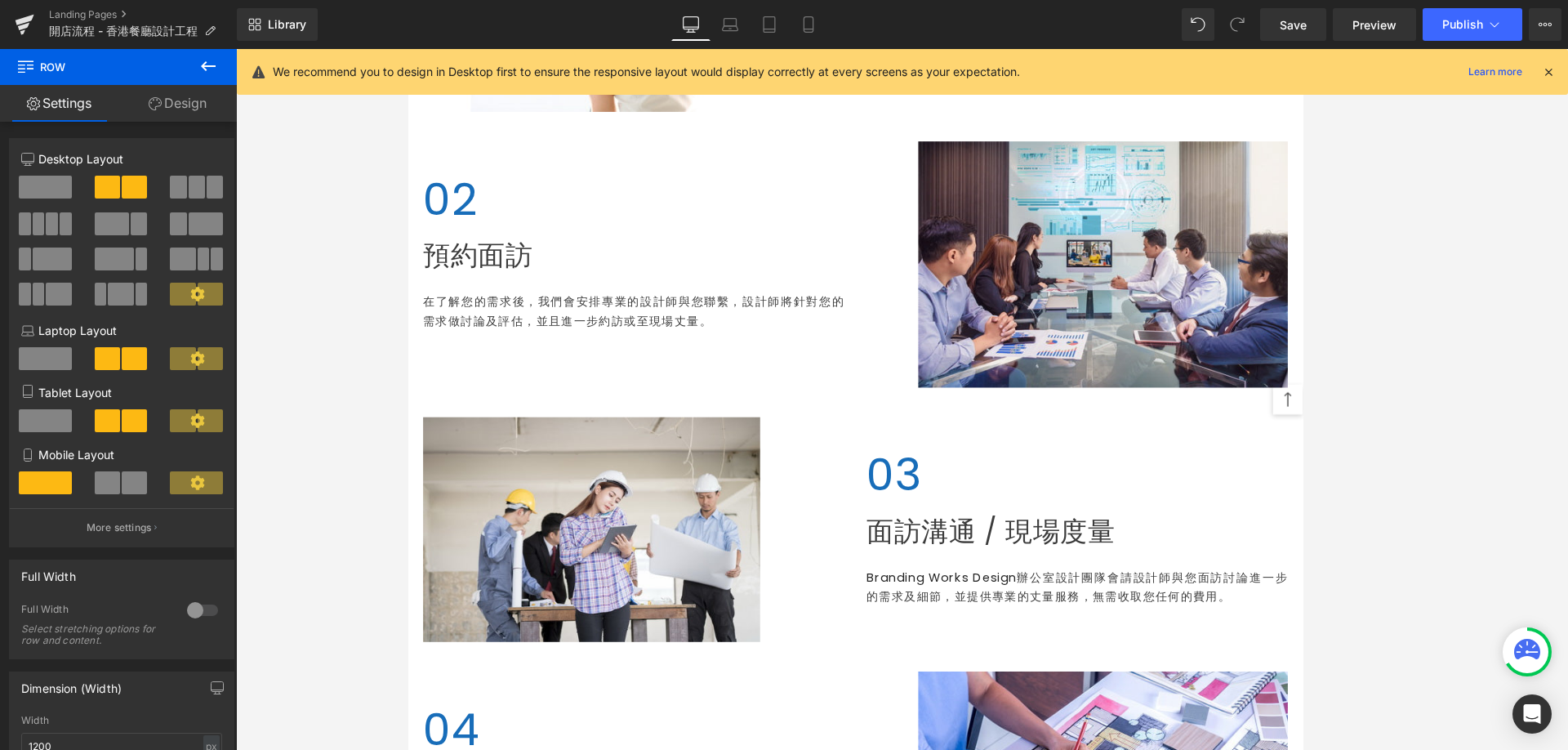
scroll to position [1531, 0]
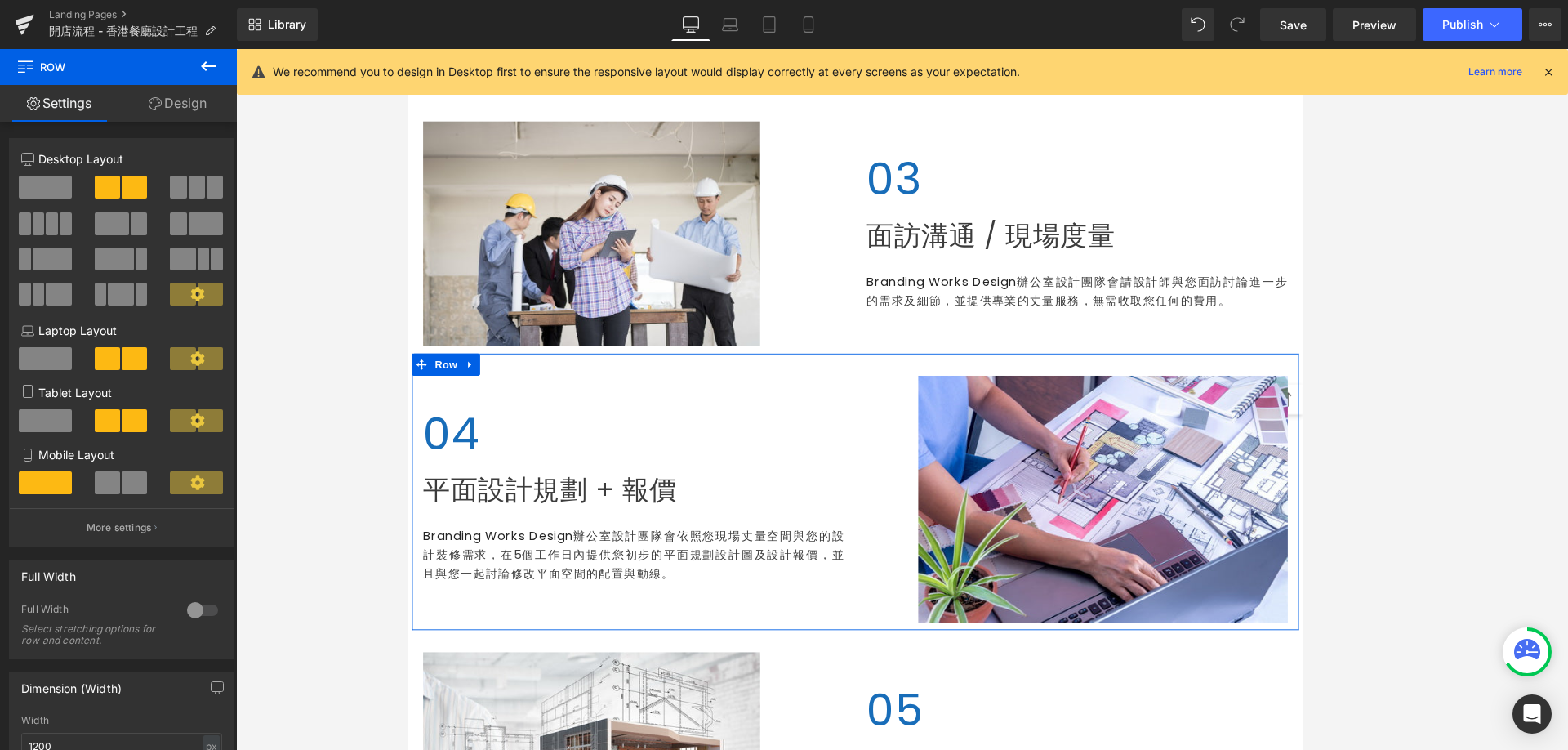
click at [916, 429] on div at bounding box center [1146, 546] width 465 height 273
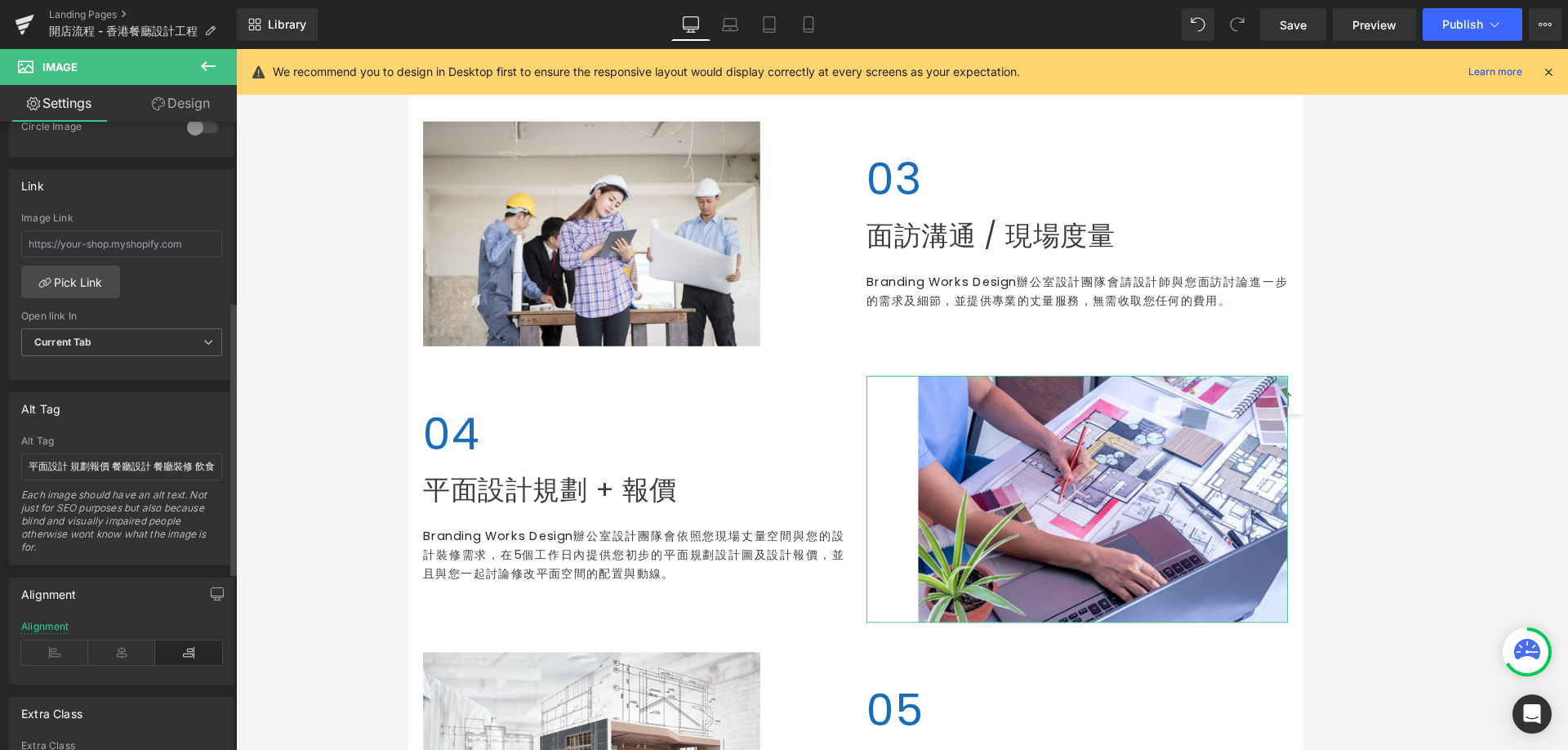
scroll to position [412, 0]
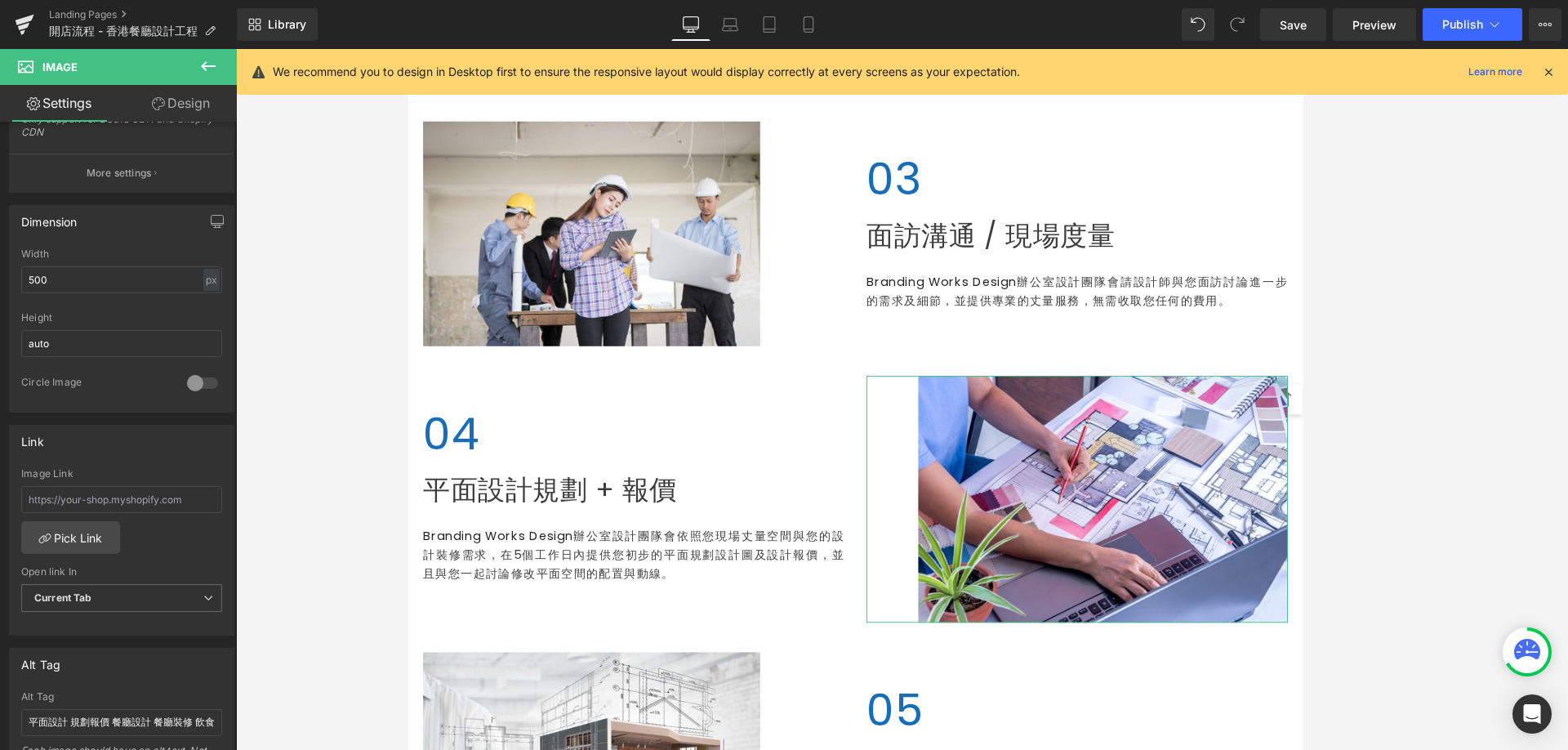
click at [196, 100] on link "Design" at bounding box center [181, 103] width 118 height 37
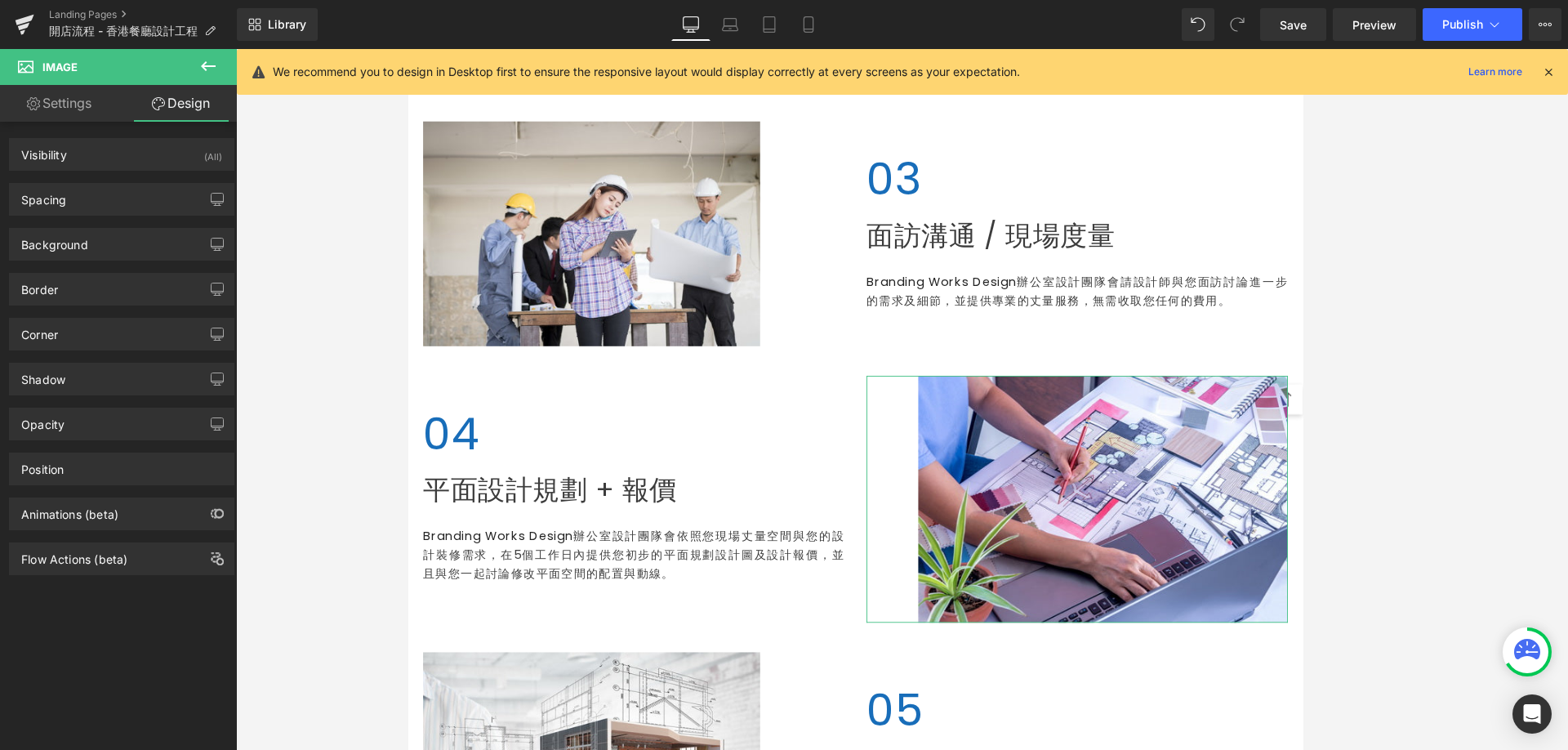
click at [45, 111] on link "Settings" at bounding box center [59, 103] width 118 height 37
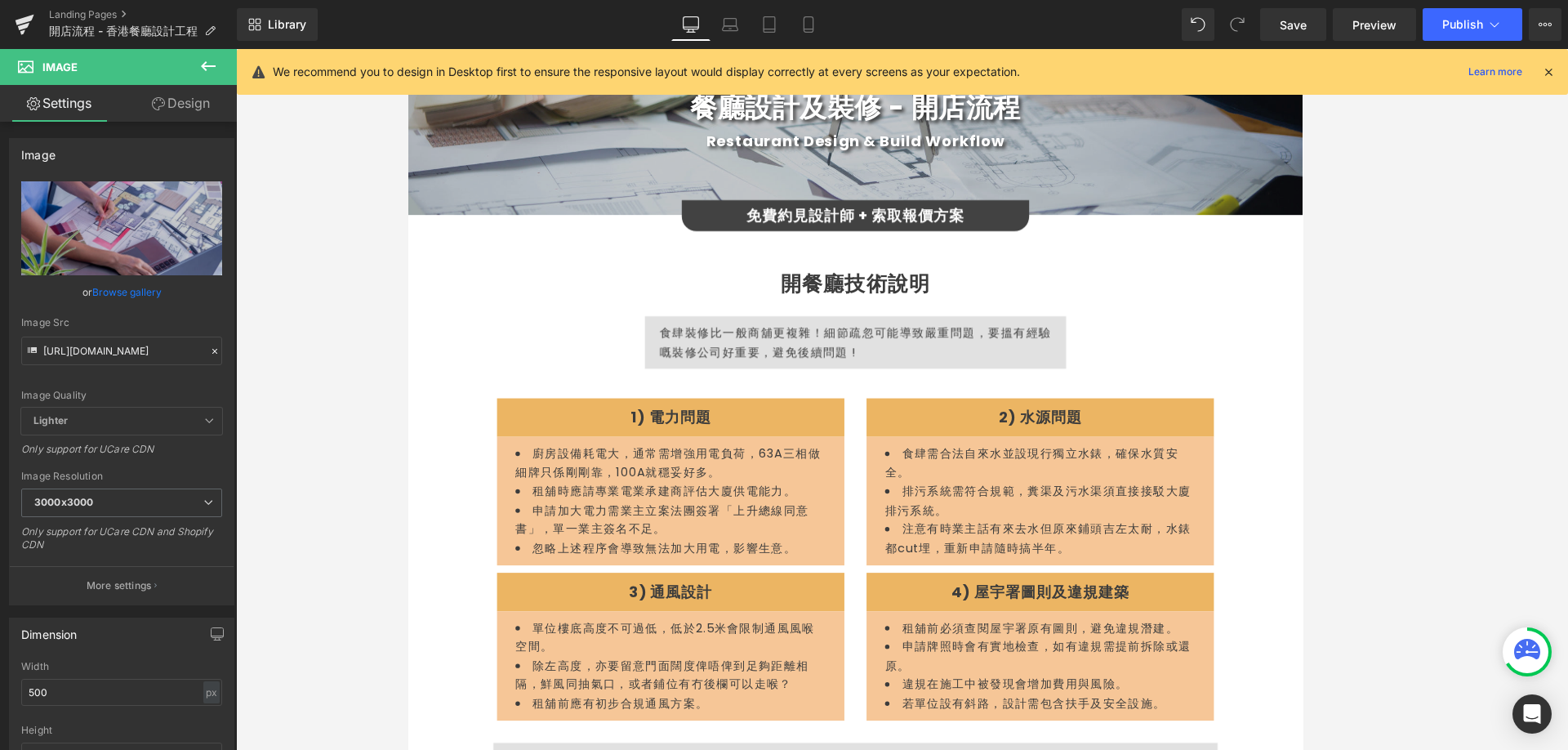
scroll to position [0, 0]
